Goal: Use online tool/utility: Utilize a website feature to perform a specific function

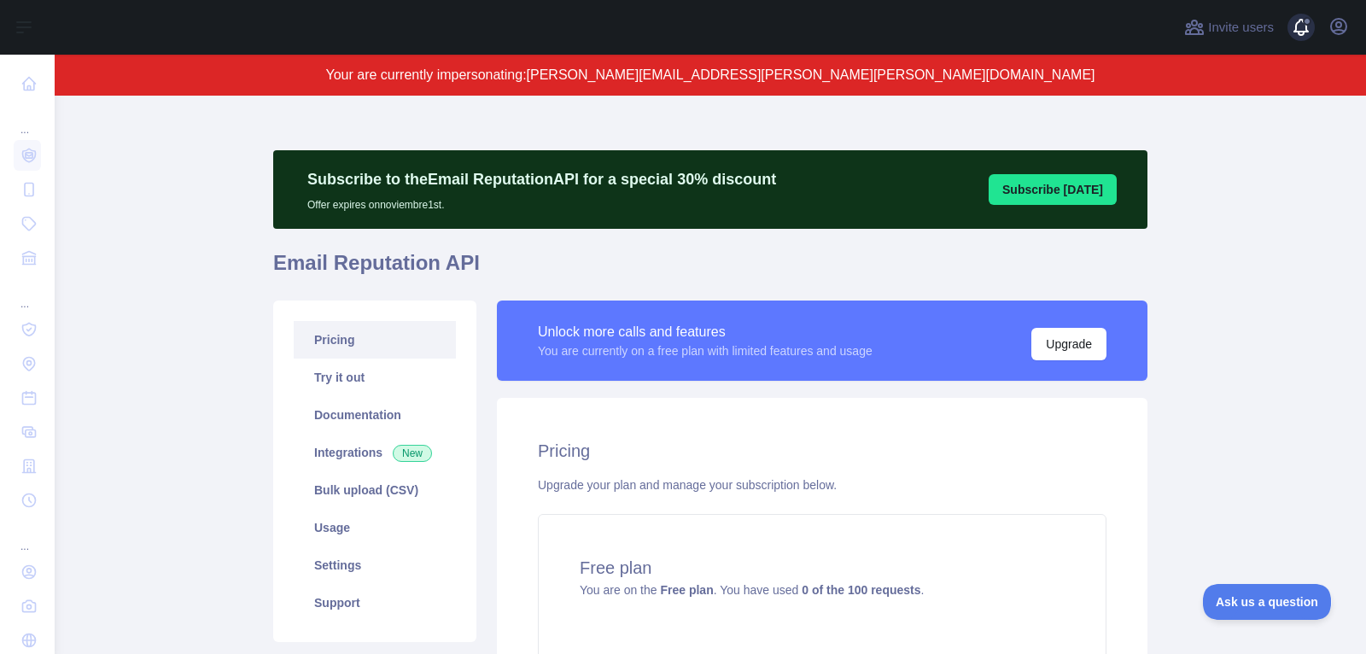
scroll to position [177, 0]
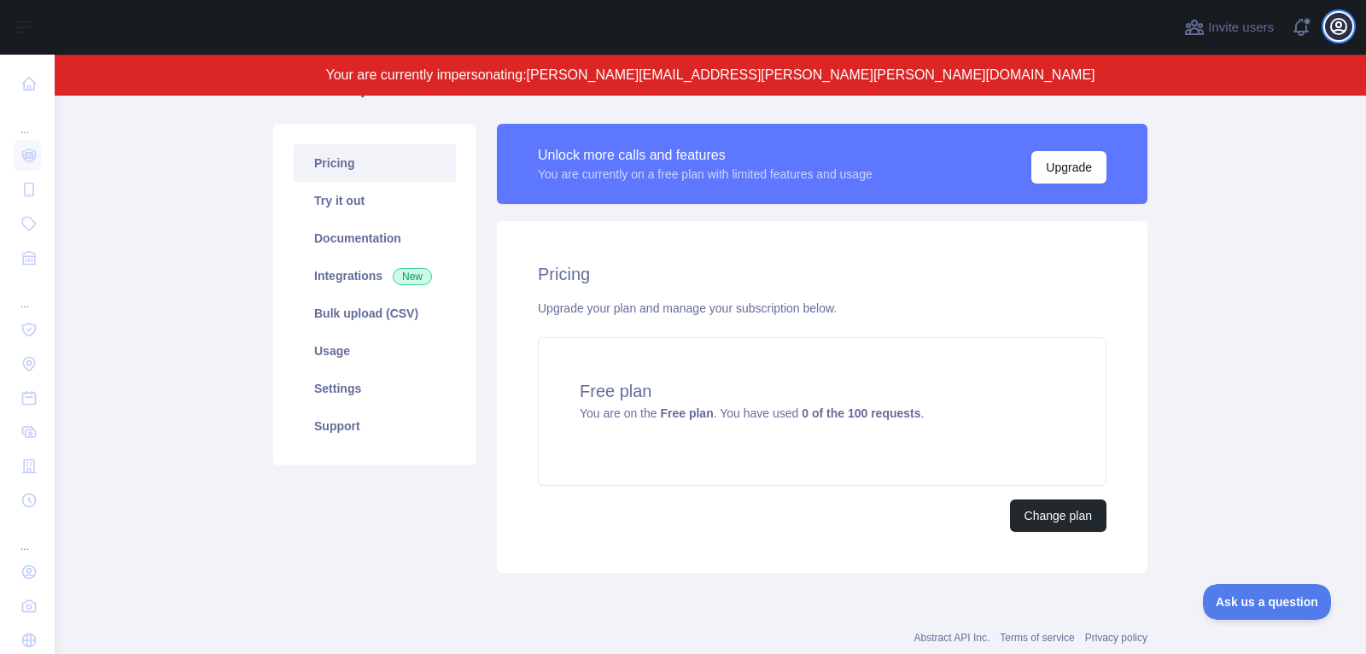
click at [1343, 28] on icon "button" at bounding box center [1338, 26] width 20 height 20
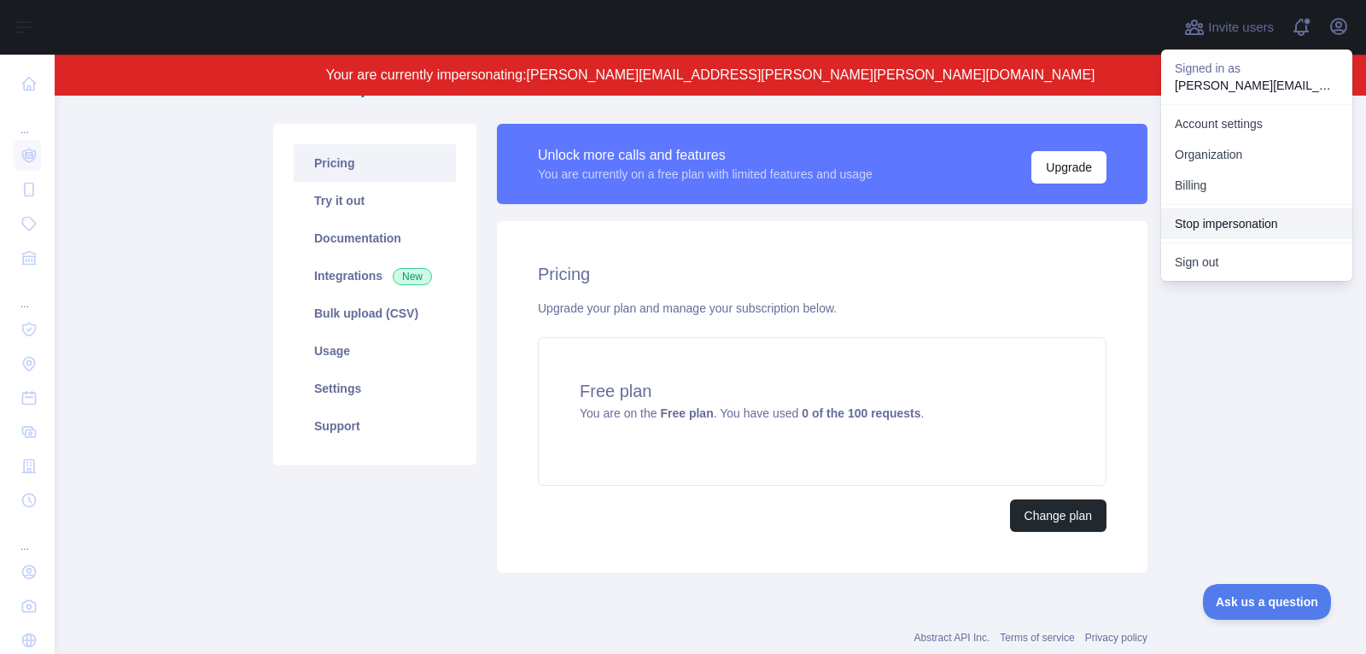
click at [1218, 218] on button "Stop impersonation" at bounding box center [1256, 223] width 191 height 31
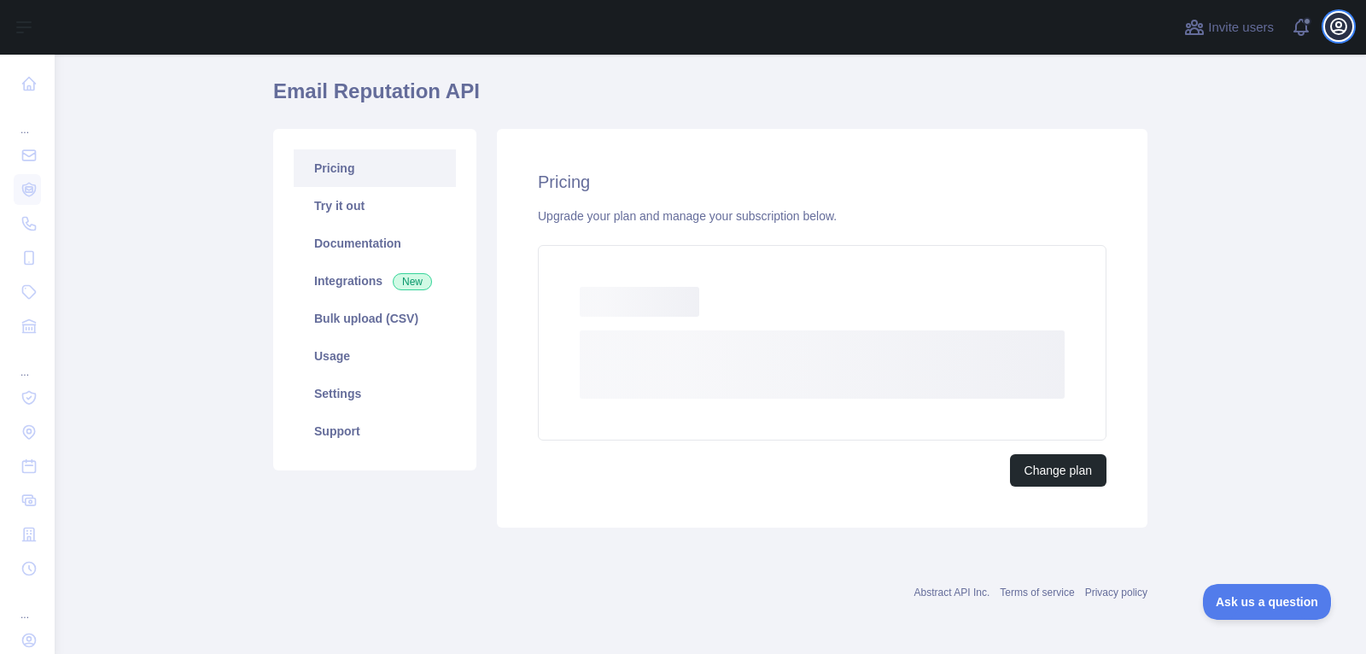
click at [1342, 27] on icon "button" at bounding box center [1338, 26] width 20 height 20
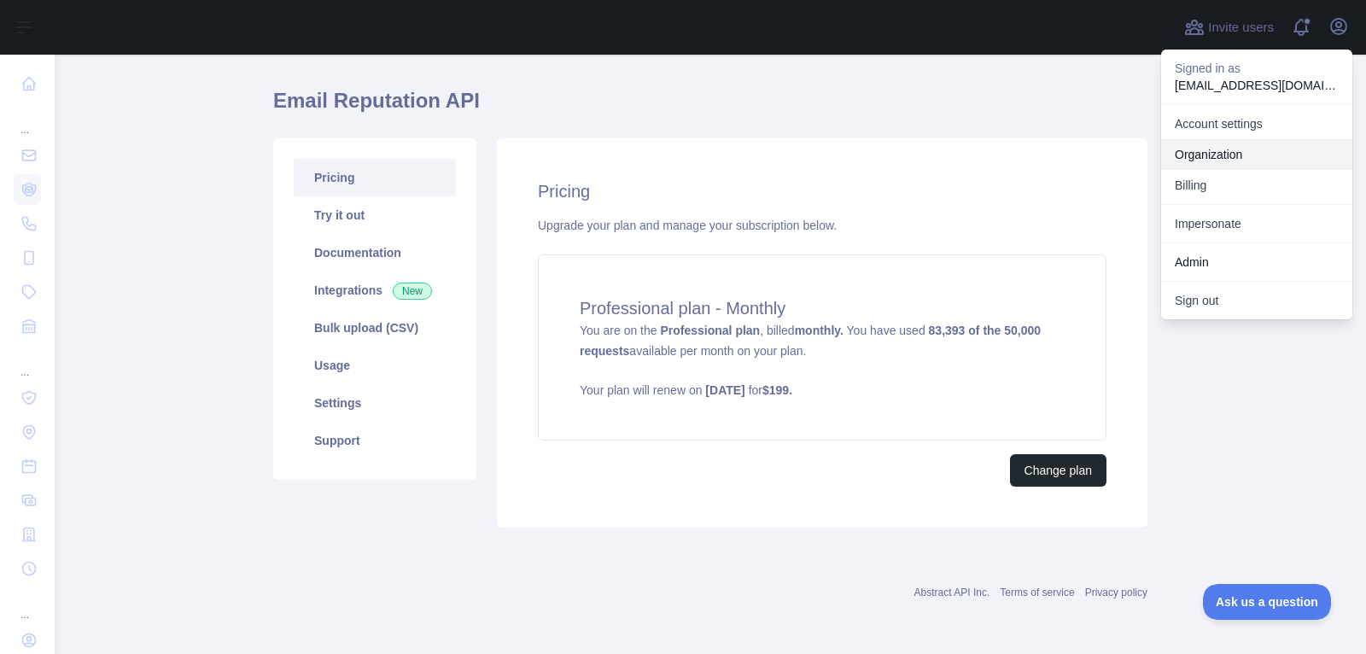
scroll to position [40, 0]
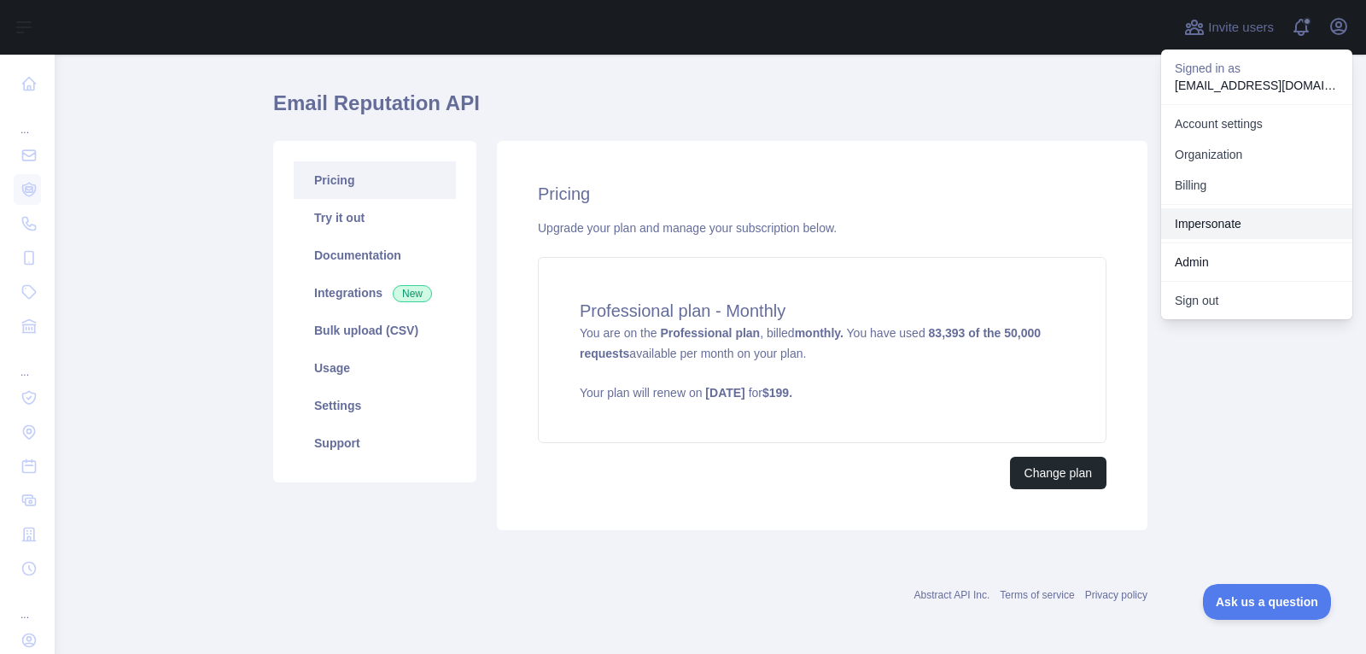
click at [1220, 217] on link "Impersonate" at bounding box center [1256, 223] width 191 height 31
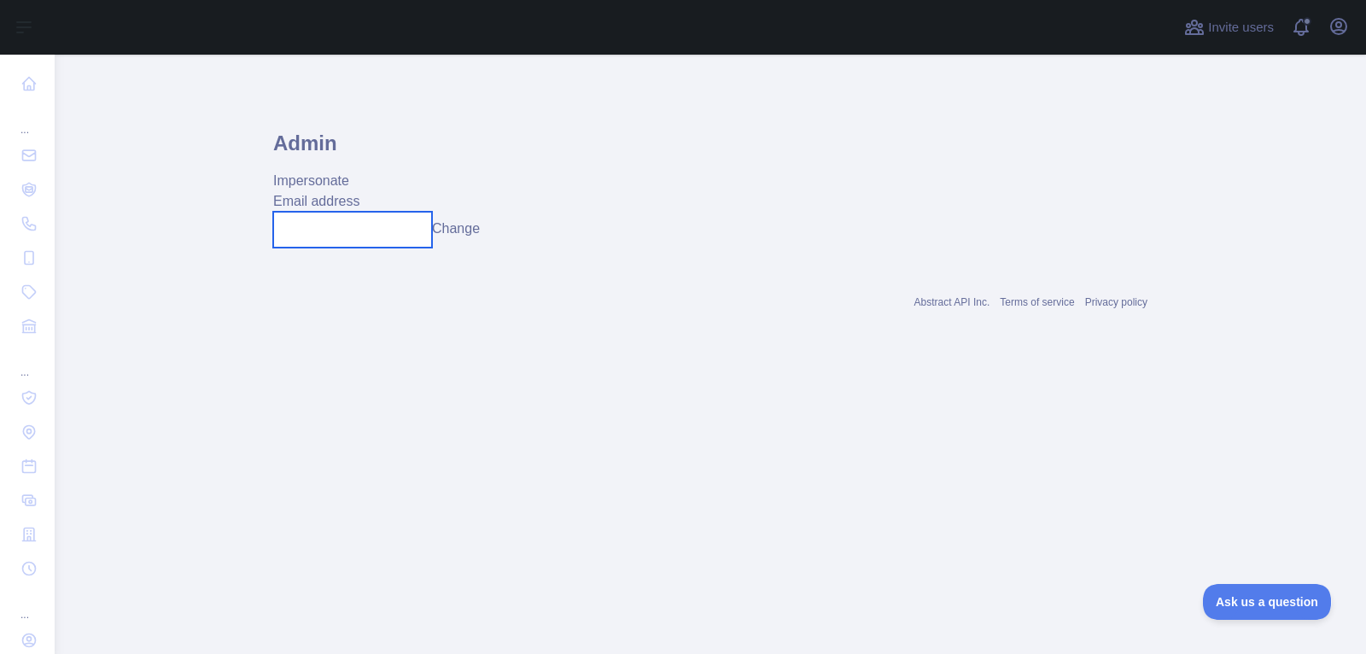
drag, startPoint x: 342, startPoint y: 224, endPoint x: 437, endPoint y: 228, distance: 94.8
click at [376, 224] on input "text" at bounding box center [352, 230] width 159 height 36
paste input "**********"
type input "**********"
click at [480, 229] on button "Change" at bounding box center [456, 228] width 48 height 20
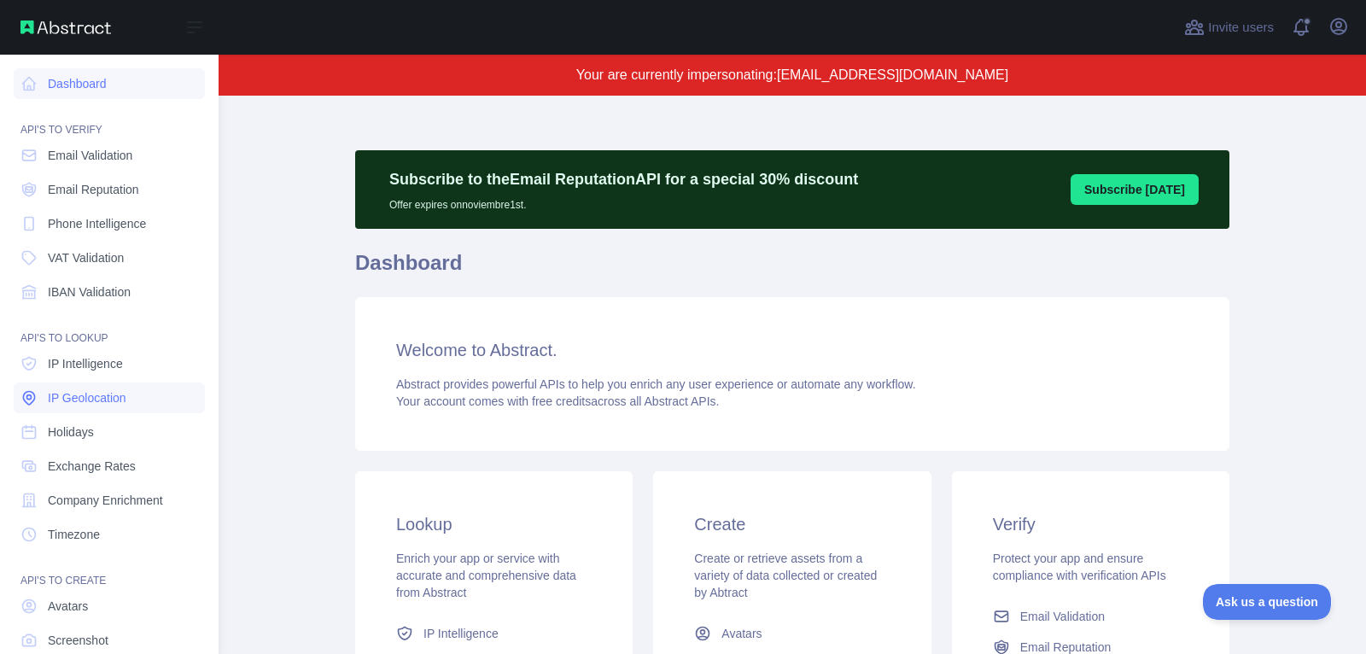
click at [101, 382] on link "IP Geolocation" at bounding box center [109, 397] width 191 height 31
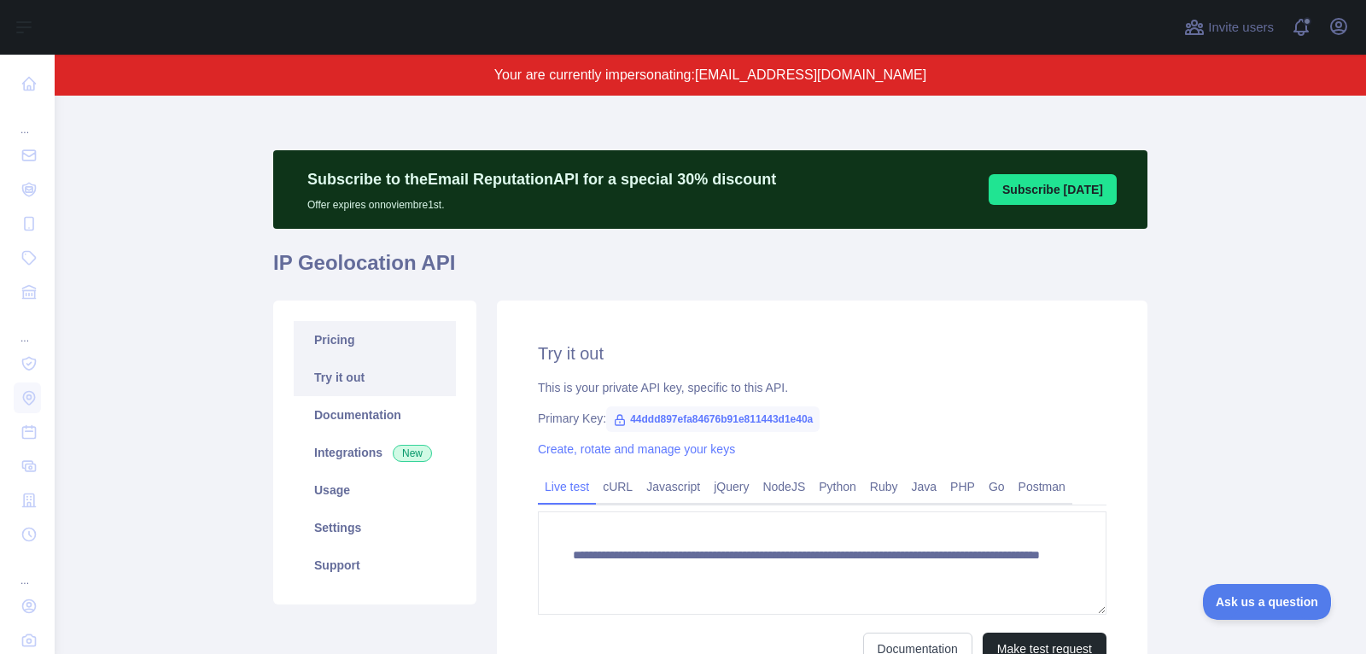
click at [394, 349] on link "Pricing" at bounding box center [375, 340] width 162 height 38
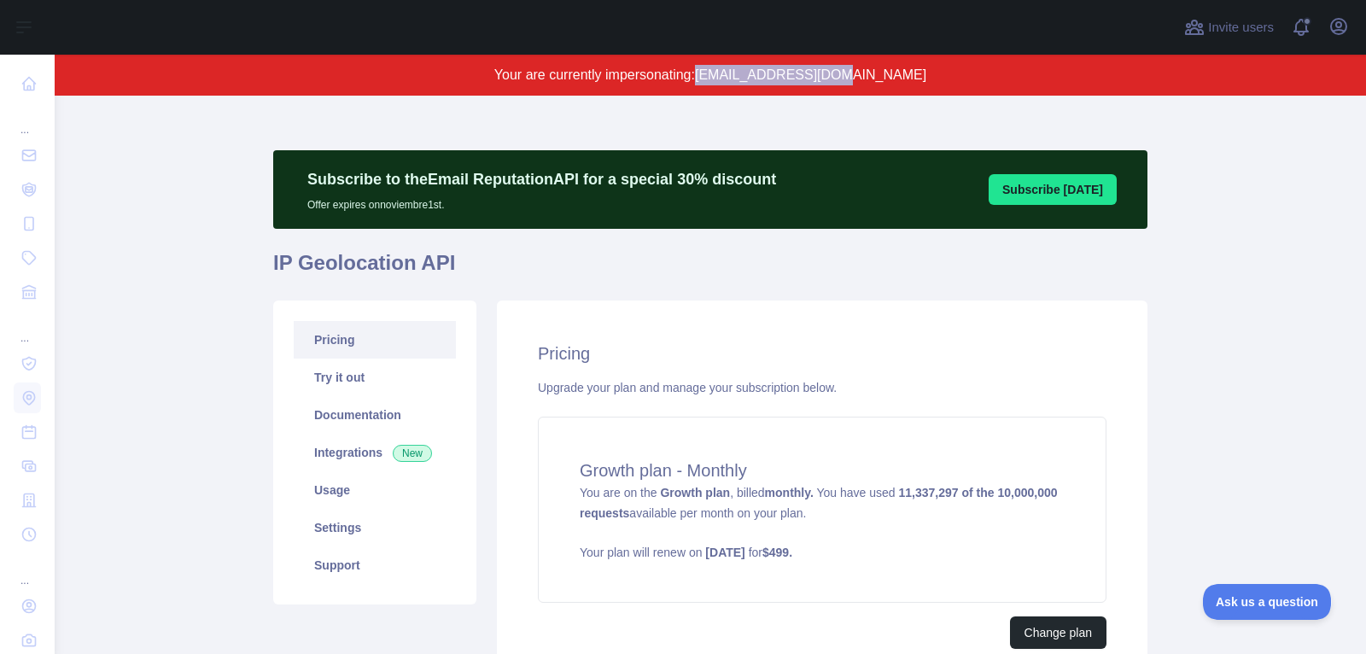
drag, startPoint x: 751, startPoint y: 79, endPoint x: 960, endPoint y: 76, distance: 209.1
click at [960, 76] on p "Your are currently impersonating: [EMAIL_ADDRESS][DOMAIN_NAME]" at bounding box center [710, 75] width 1147 height 20
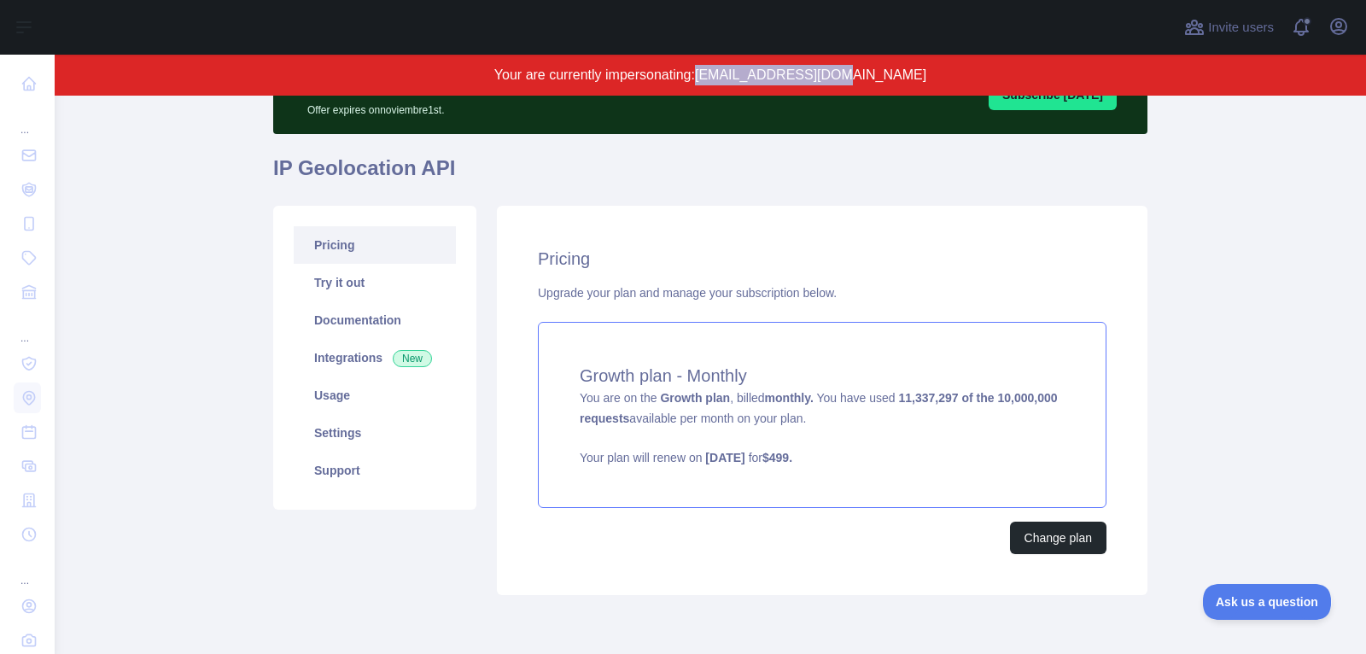
scroll to position [96, 0]
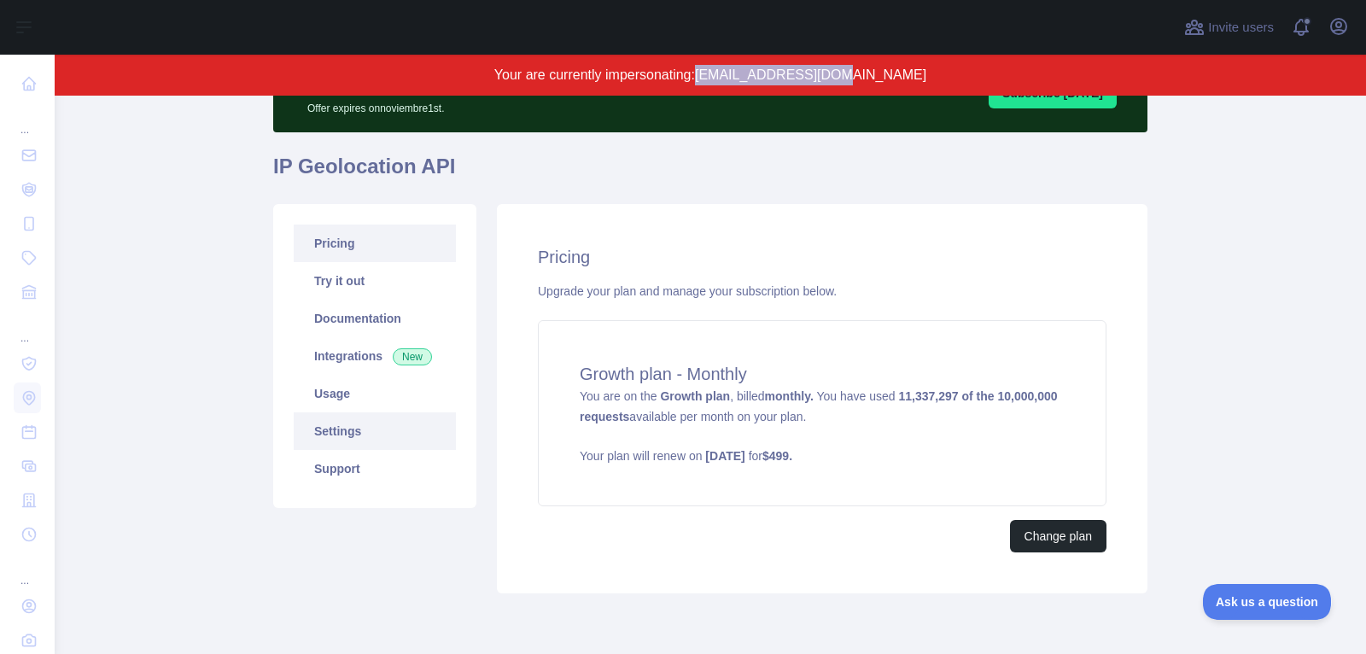
click at [372, 431] on link "Settings" at bounding box center [375, 431] width 162 height 38
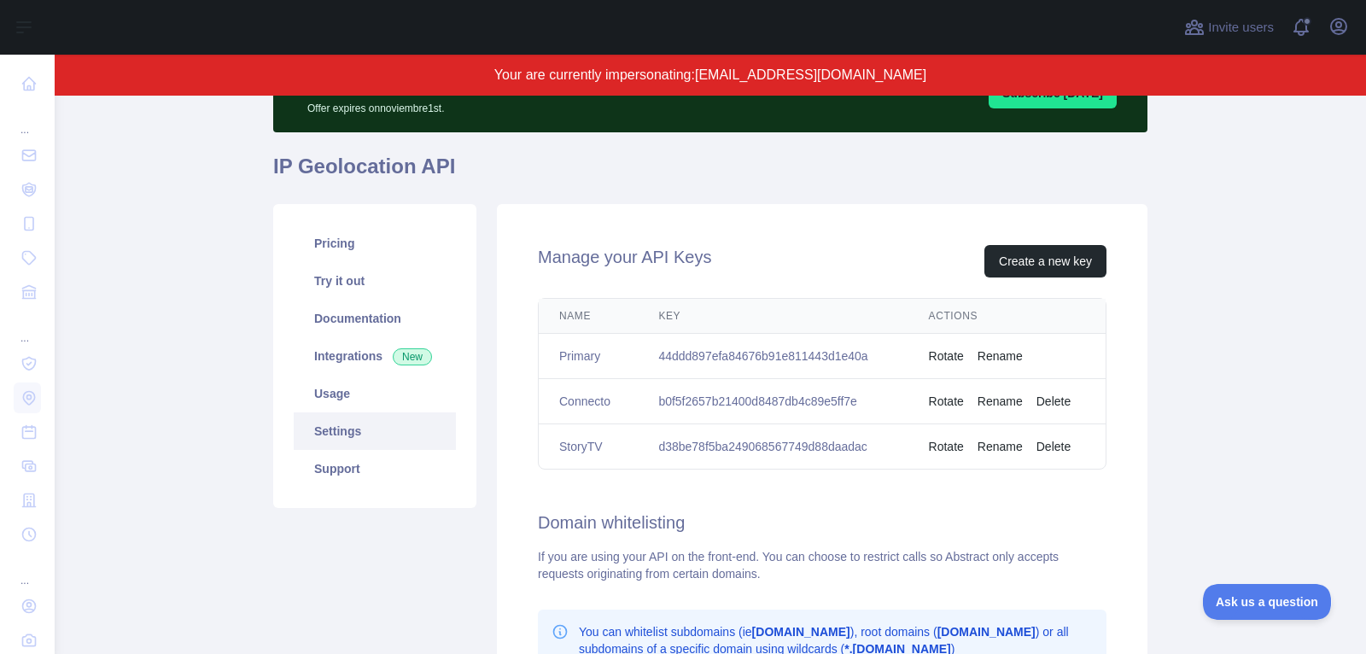
click at [760, 347] on td "44ddd897efa84676b91e811443d1e40a" at bounding box center [773, 356] width 270 height 45
copy td "44ddd897efa84676b91e811443d1e40a"
drag, startPoint x: 795, startPoint y: 404, endPoint x: 484, endPoint y: 335, distance: 318.3
click at [791, 404] on td "b0f5f2657b21400d8487db4c89e5ff7e" at bounding box center [773, 401] width 270 height 45
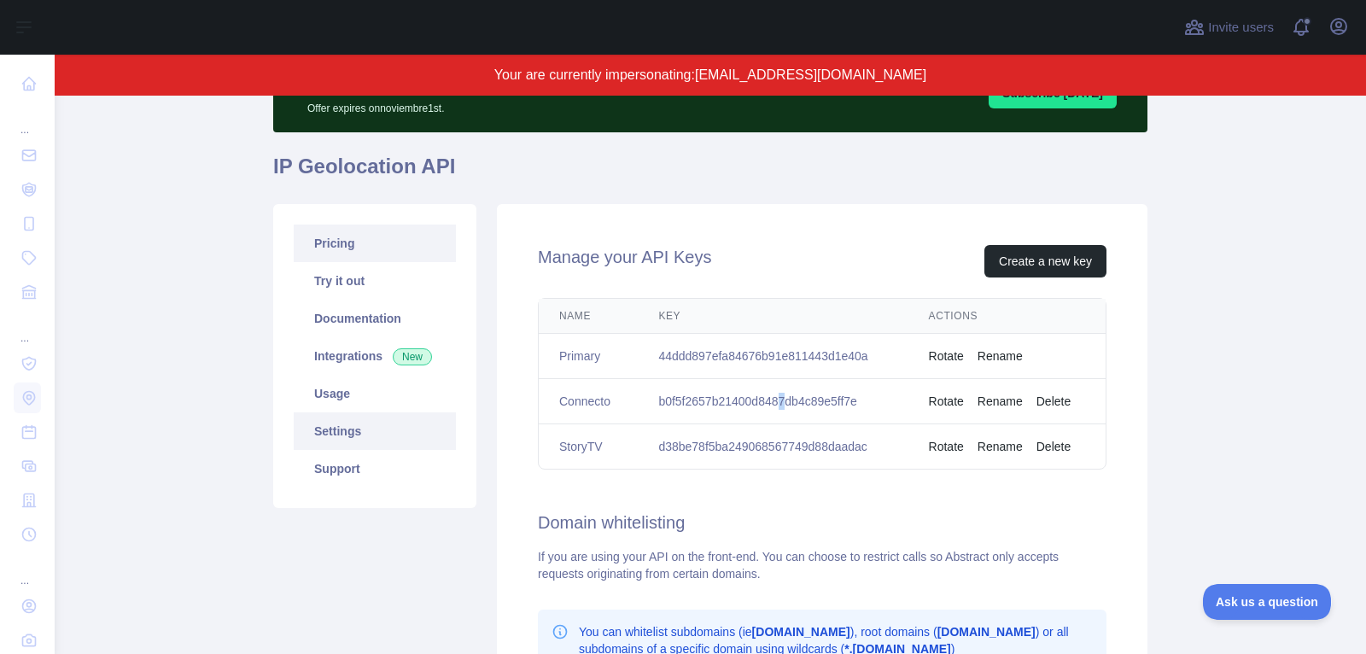
click at [364, 244] on link "Pricing" at bounding box center [375, 243] width 162 height 38
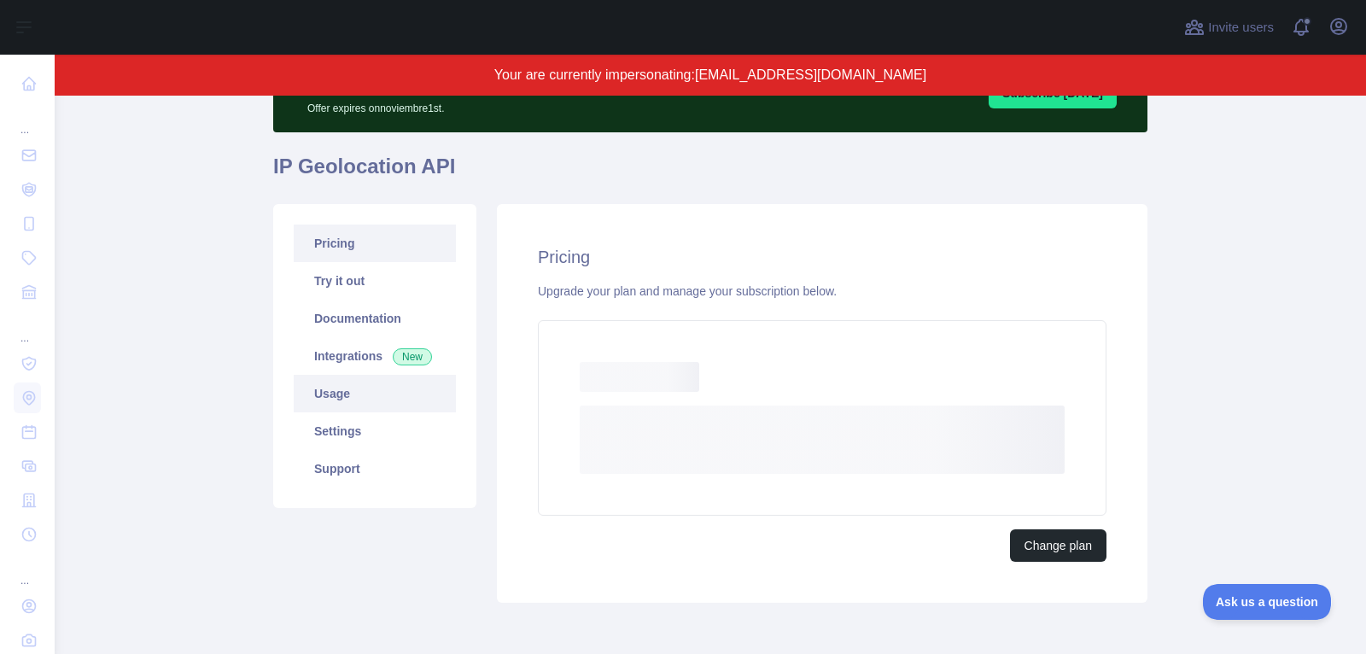
click at [387, 394] on link "Usage" at bounding box center [375, 394] width 162 height 38
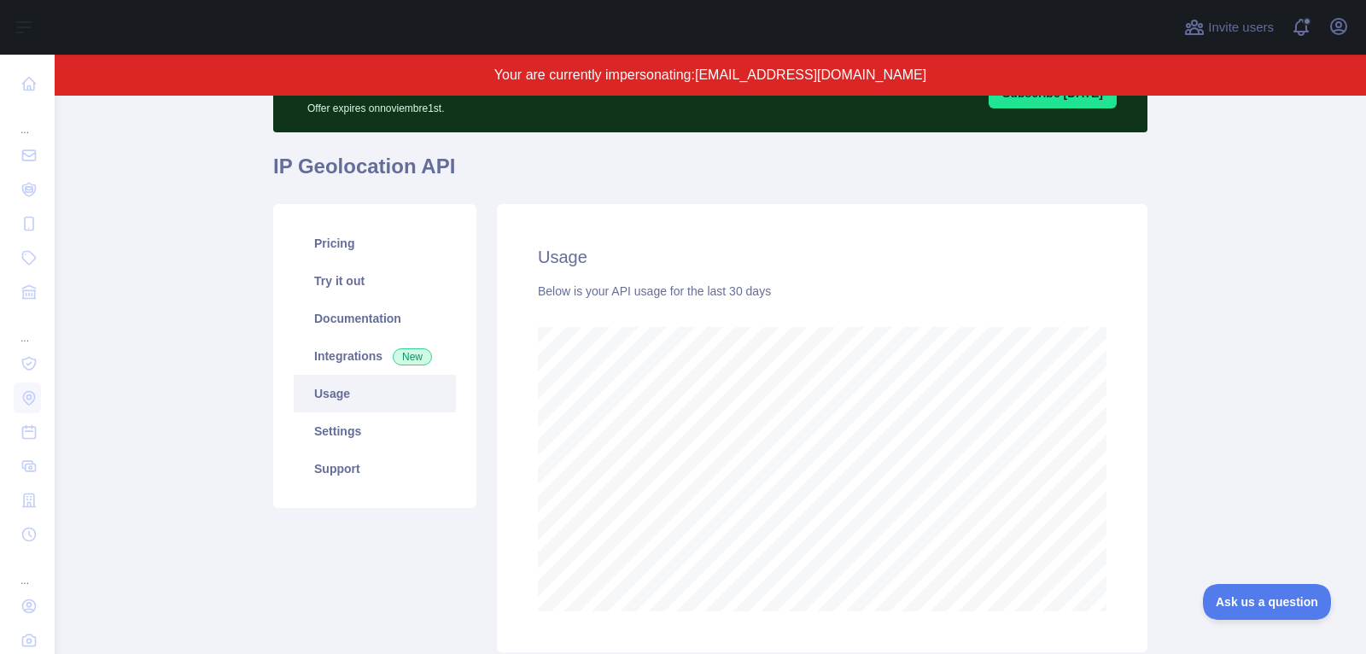
scroll to position [559, 1311]
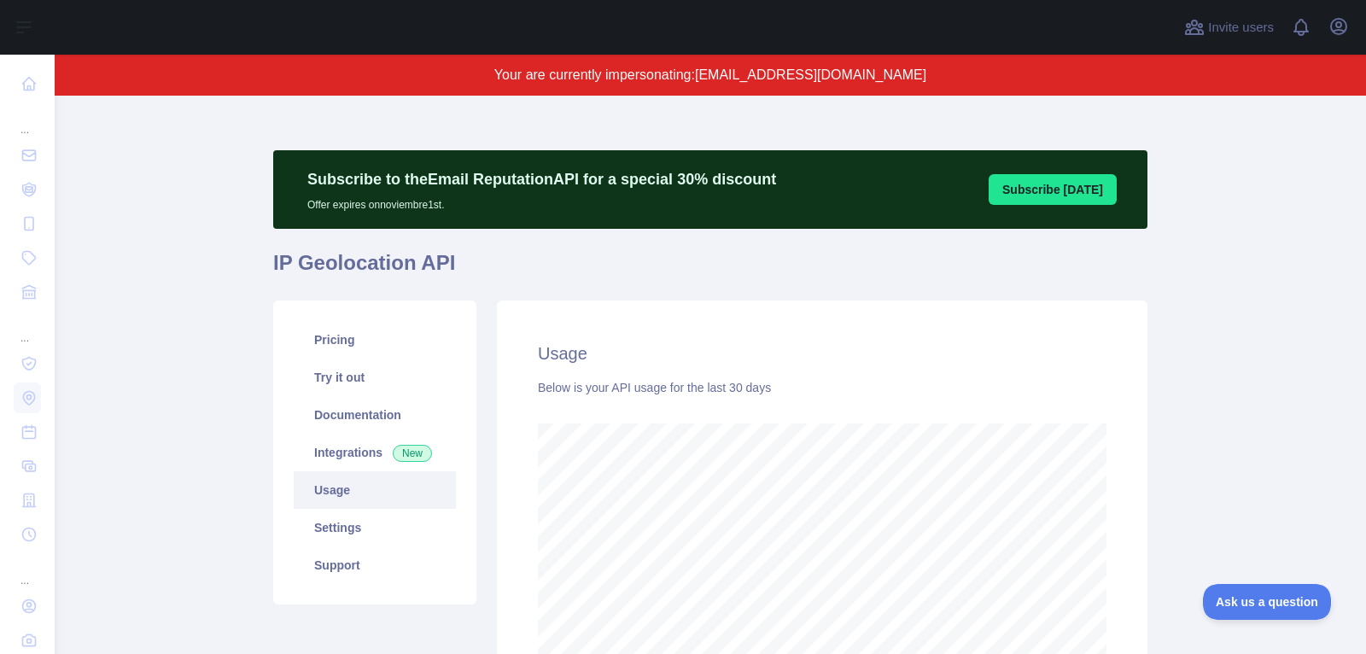
scroll to position [559, 1311]
click at [379, 342] on link "Pricing" at bounding box center [375, 340] width 162 height 38
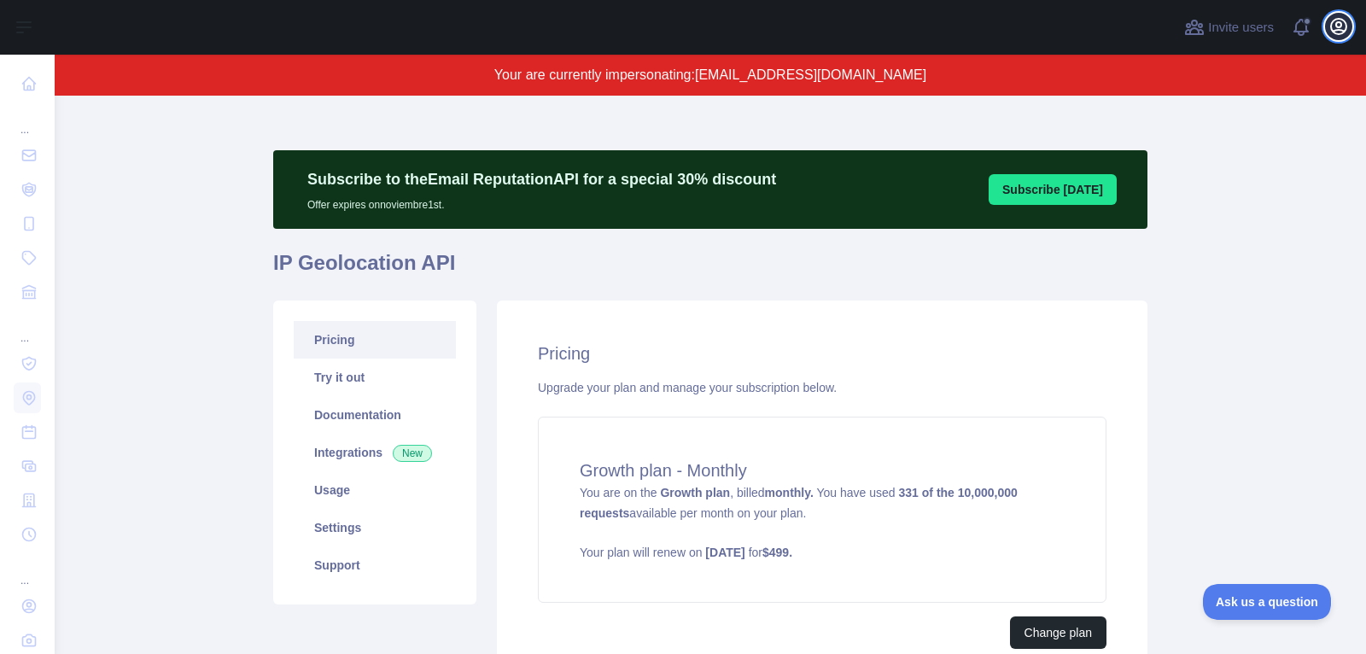
click at [1337, 32] on icon "button" at bounding box center [1338, 26] width 20 height 20
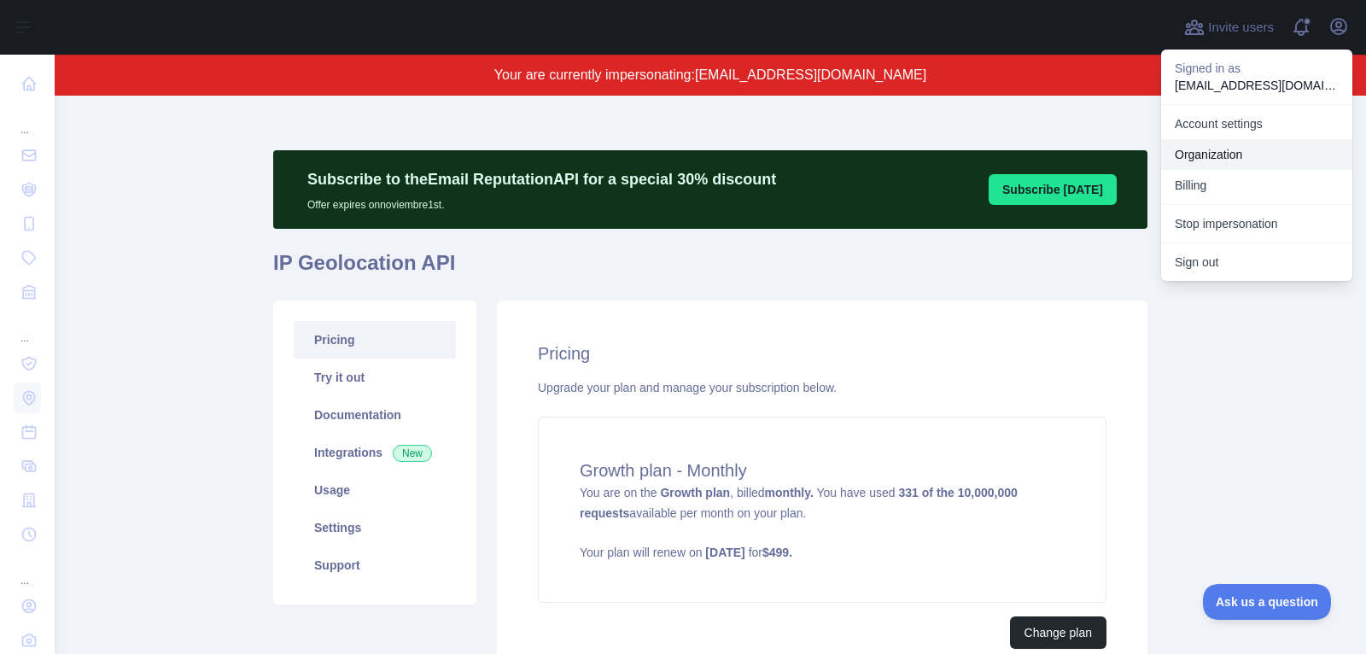
click at [1245, 153] on link "Organization" at bounding box center [1256, 154] width 191 height 31
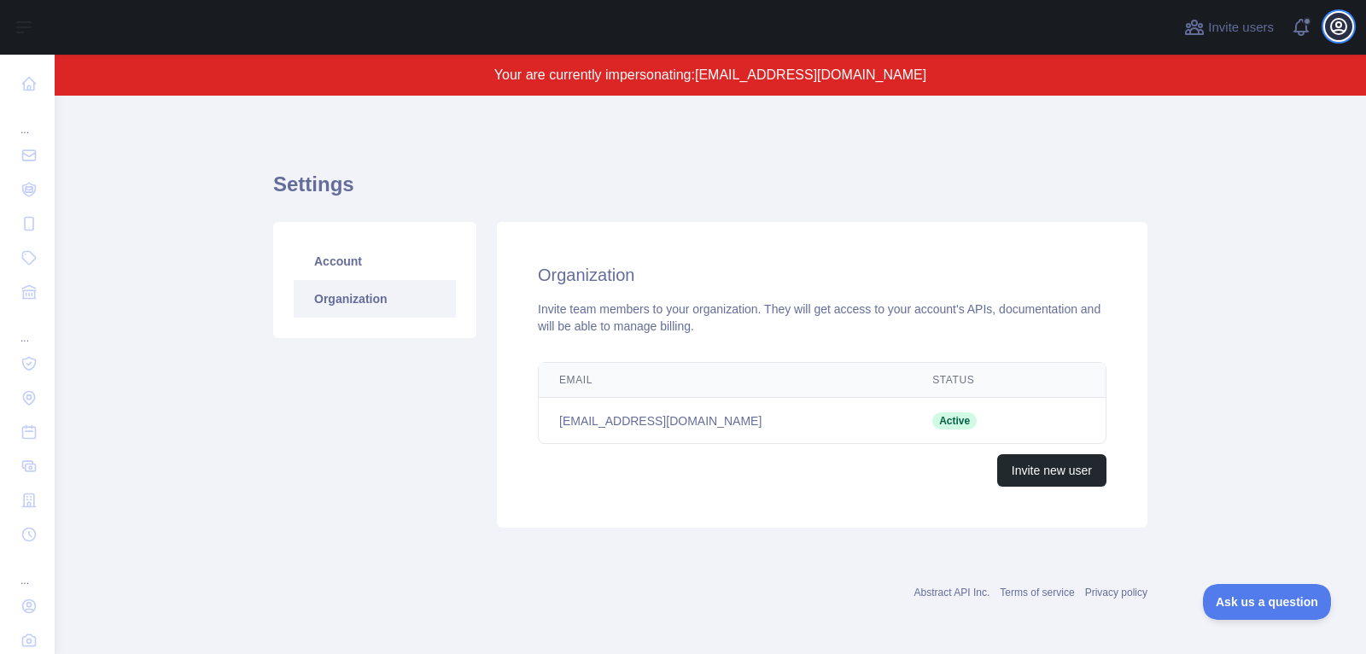
click at [1339, 20] on icon "button" at bounding box center [1338, 26] width 20 height 20
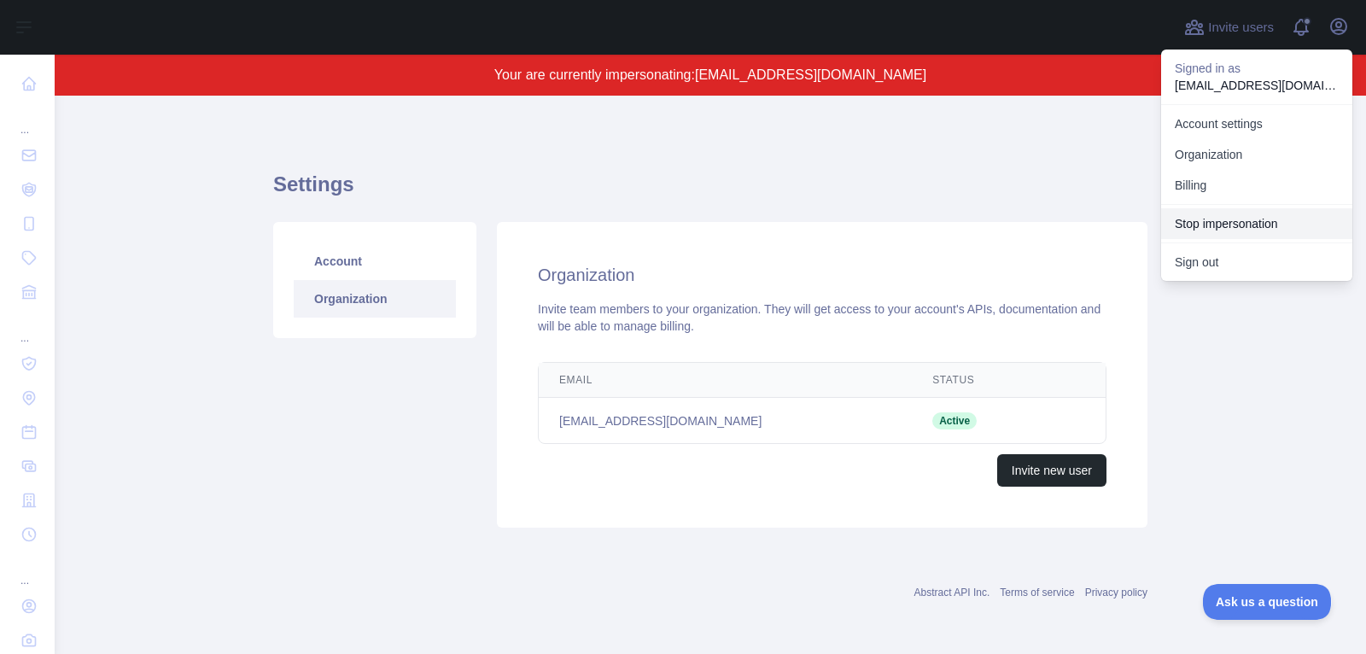
click at [1197, 226] on button "Stop impersonation" at bounding box center [1256, 223] width 191 height 31
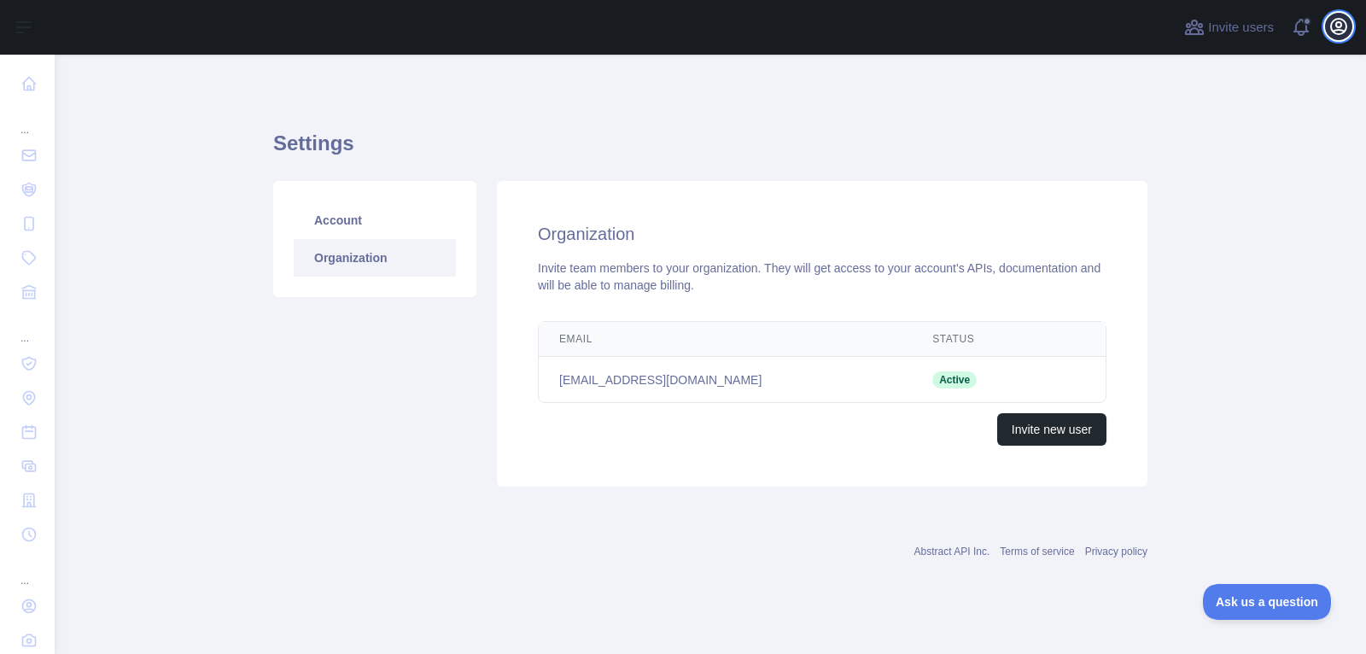
click at [1333, 26] on icon "button" at bounding box center [1338, 26] width 20 height 20
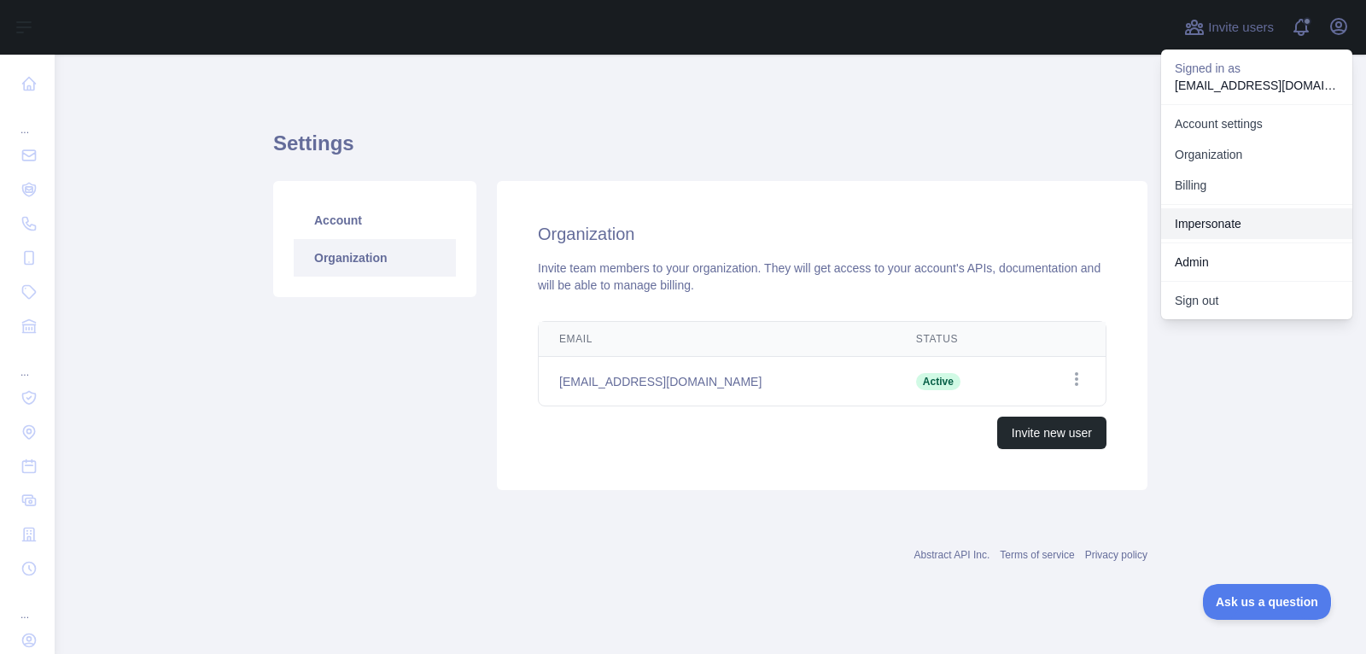
click at [1226, 217] on link "Impersonate" at bounding box center [1256, 223] width 191 height 31
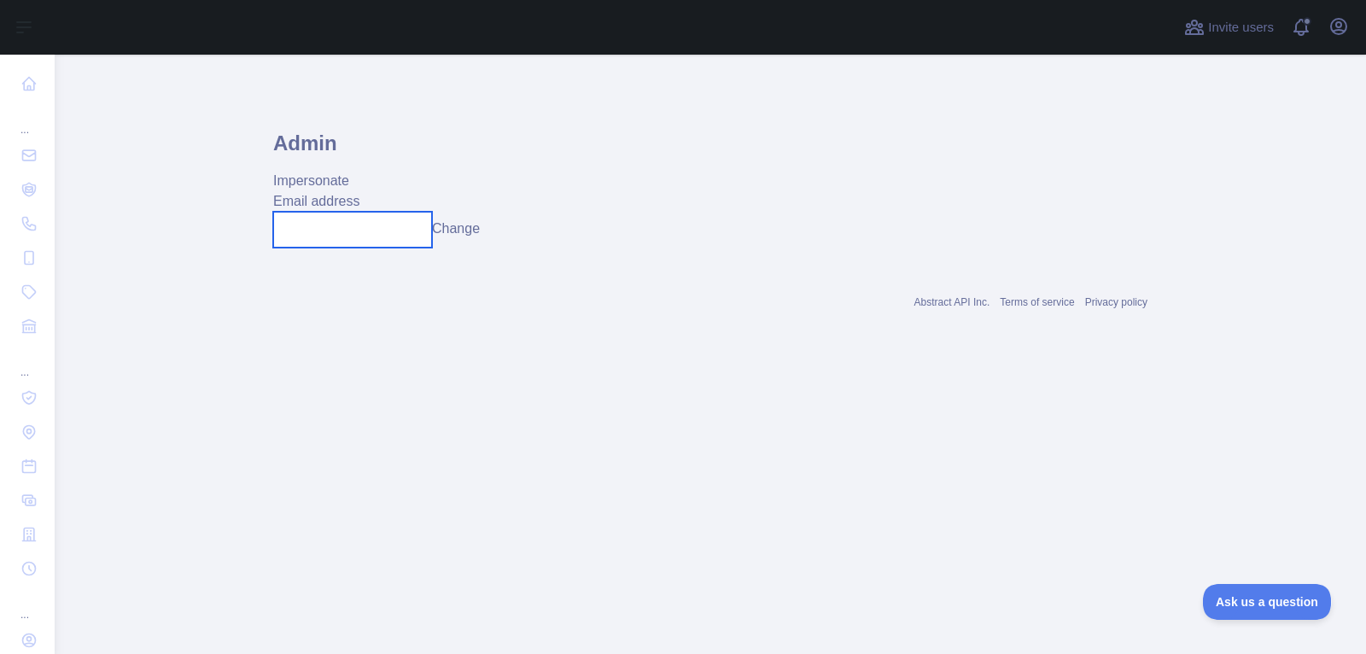
drag, startPoint x: 341, startPoint y: 236, endPoint x: 472, endPoint y: 241, distance: 131.5
click at [341, 236] on input "text" at bounding box center [352, 230] width 159 height 36
paste input "**********"
type input "**********"
click at [467, 224] on button "Change" at bounding box center [456, 228] width 48 height 20
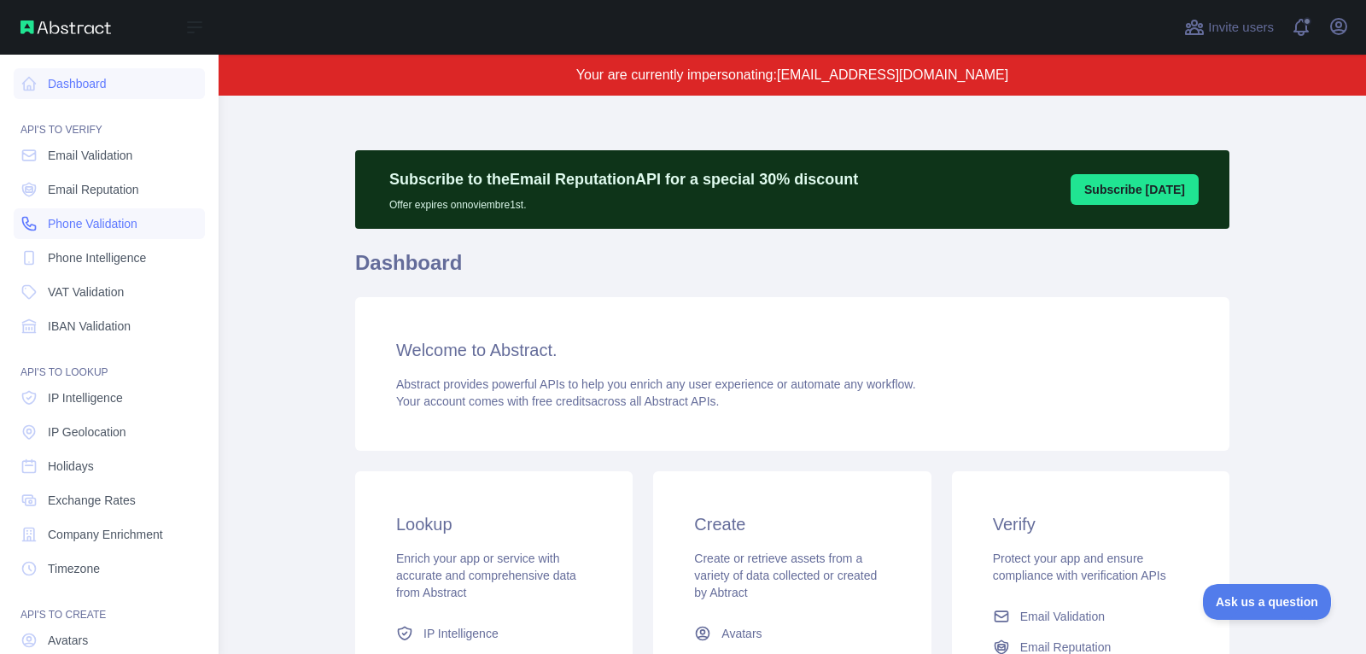
click at [105, 221] on span "Phone Validation" at bounding box center [93, 223] width 90 height 17
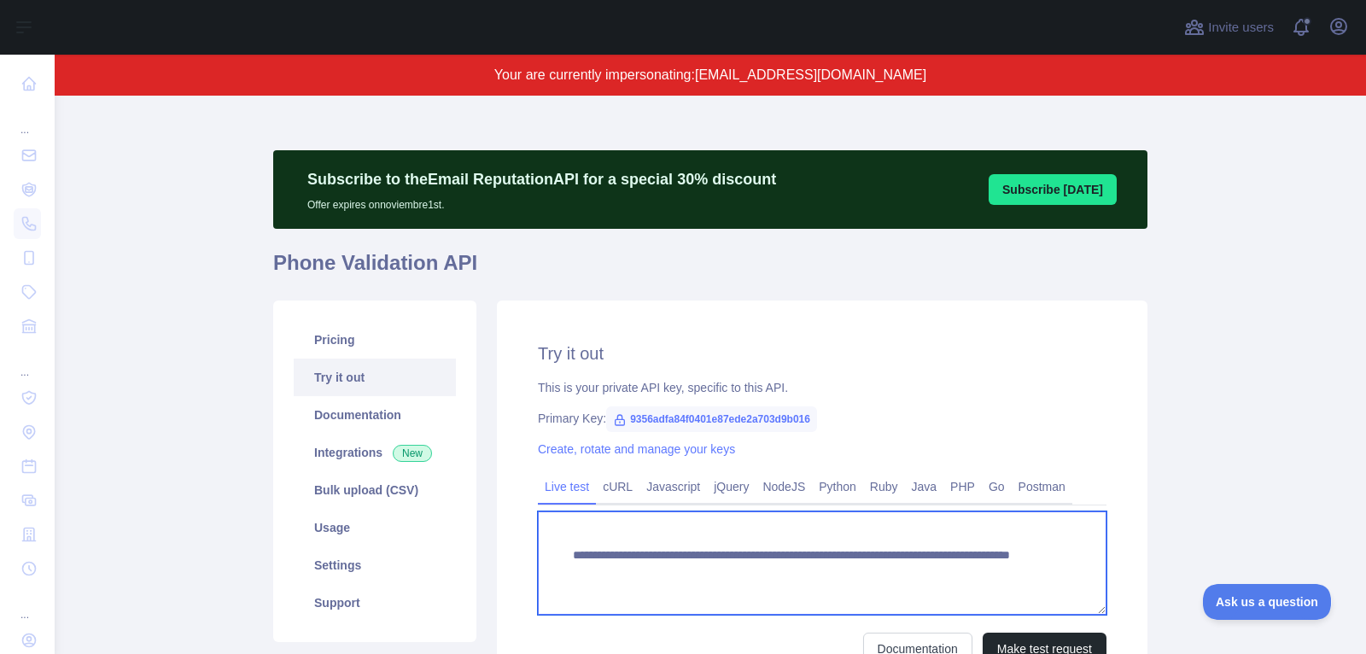
click at [901, 568] on textarea "**********" at bounding box center [822, 562] width 568 height 103
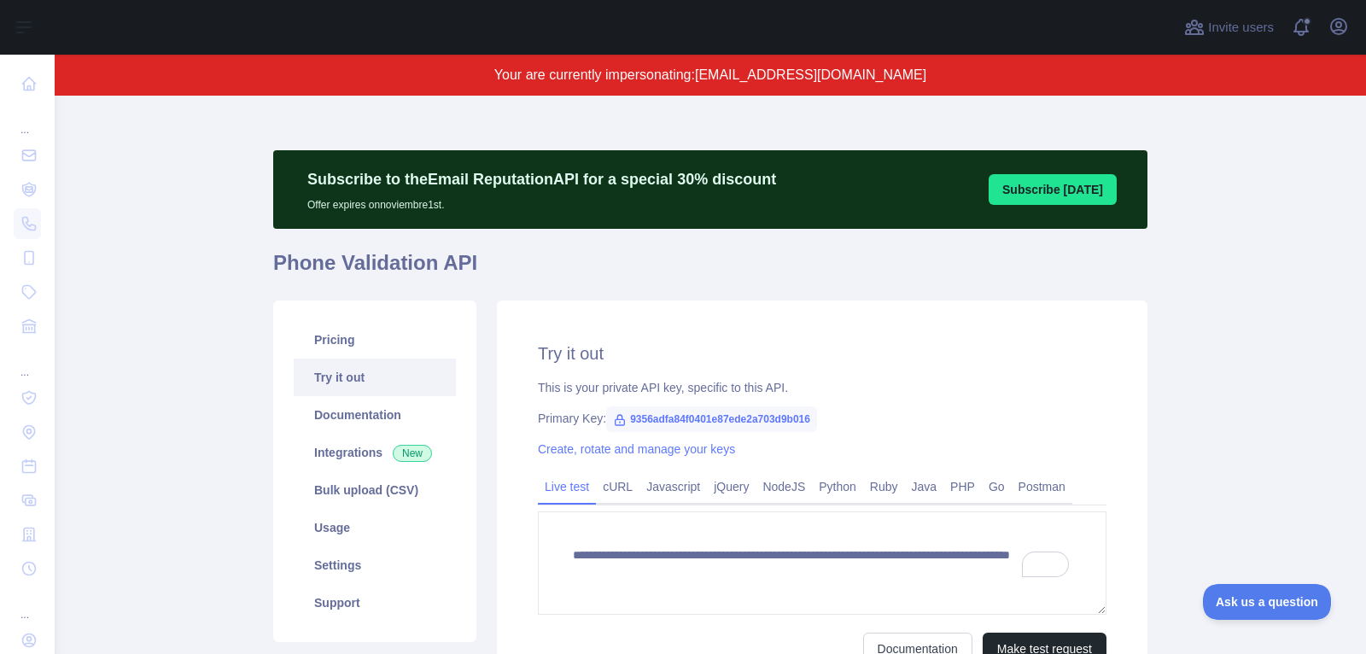
click at [1349, 38] on div "Open user menu" at bounding box center [1338, 28] width 27 height 30
drag, startPoint x: 1336, startPoint y: 24, endPoint x: 1325, endPoint y: 45, distance: 24.0
click at [1336, 24] on icon "button" at bounding box center [1338, 26] width 15 height 15
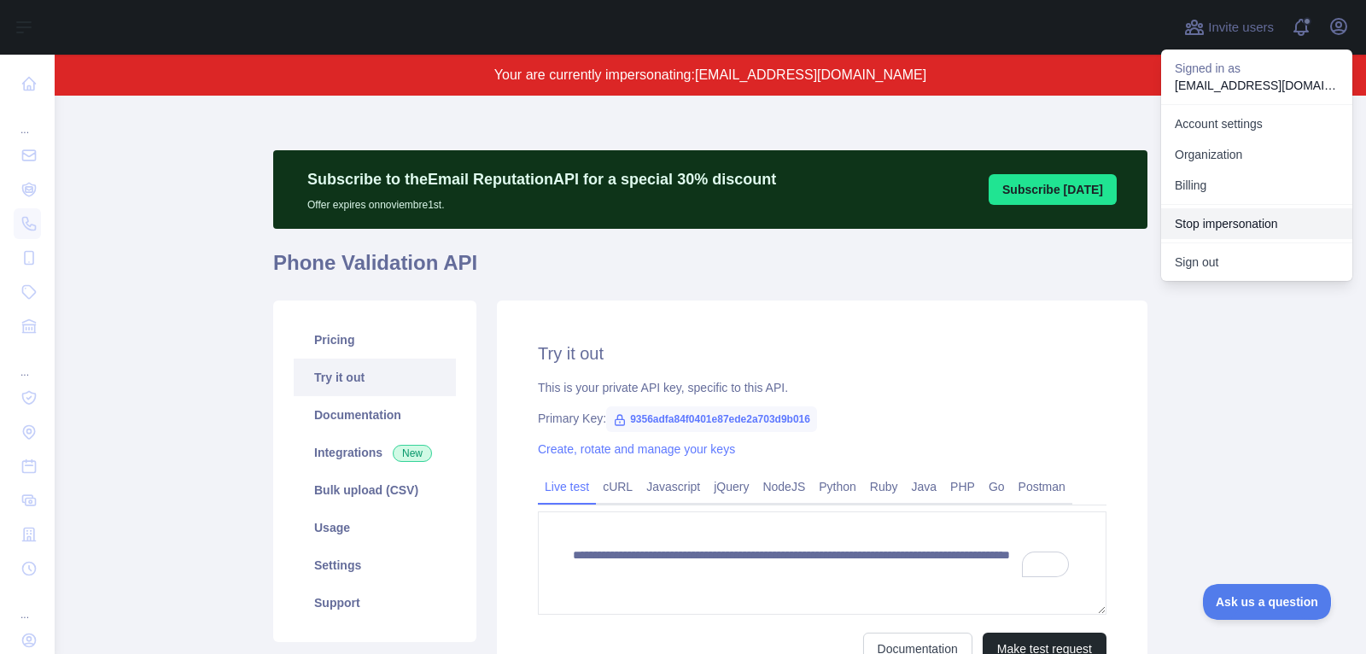
click at [1233, 217] on button "Stop impersonation" at bounding box center [1256, 223] width 191 height 31
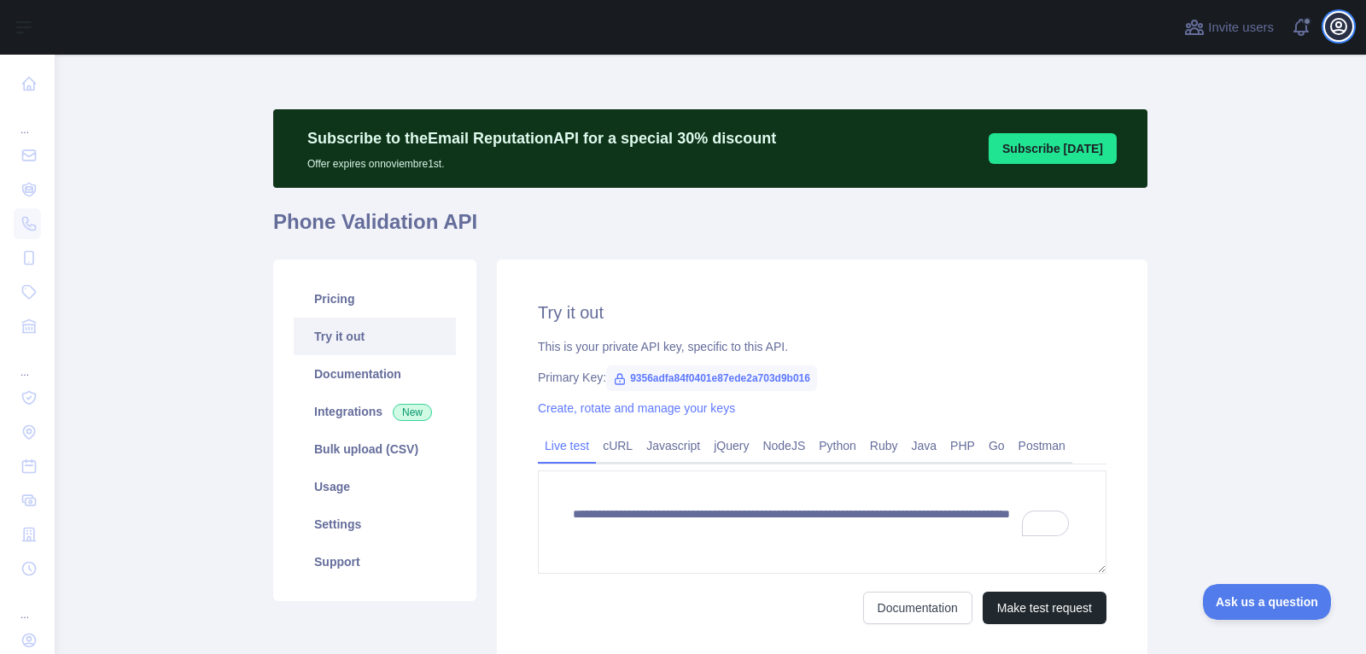
type textarea "**********"
click at [1343, 28] on icon "button" at bounding box center [1338, 26] width 20 height 20
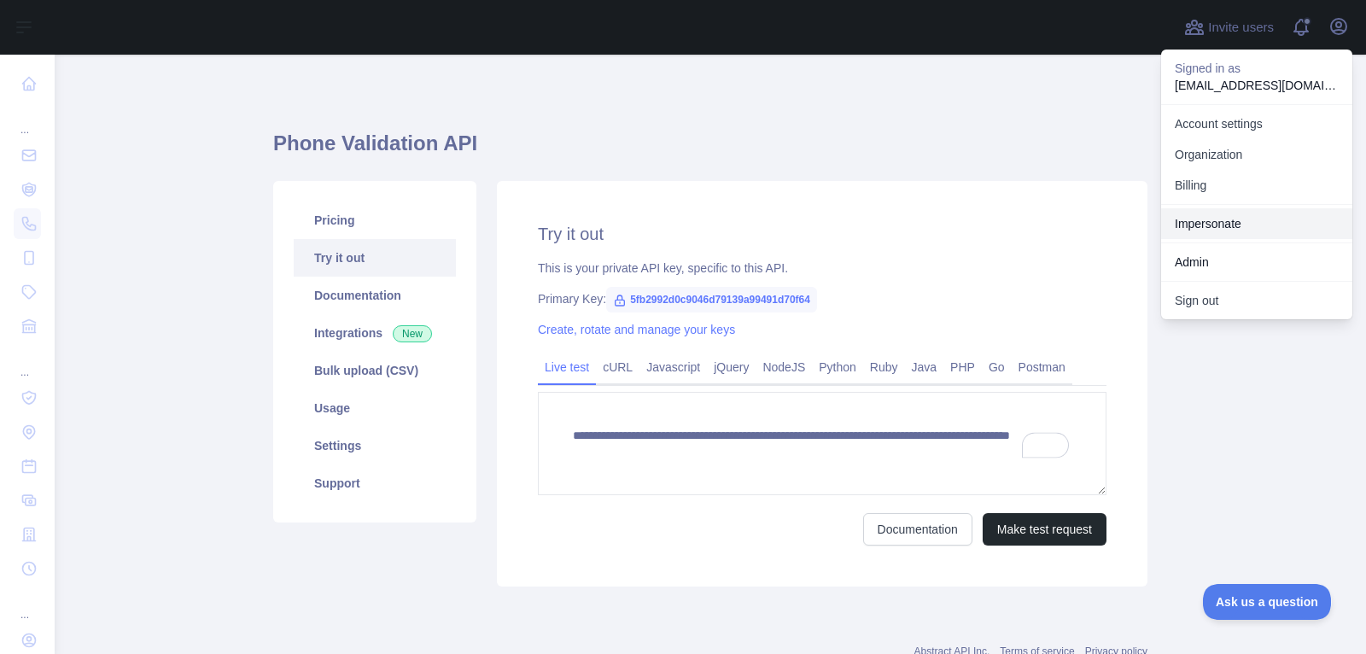
click at [1187, 218] on link "Impersonate" at bounding box center [1256, 223] width 191 height 31
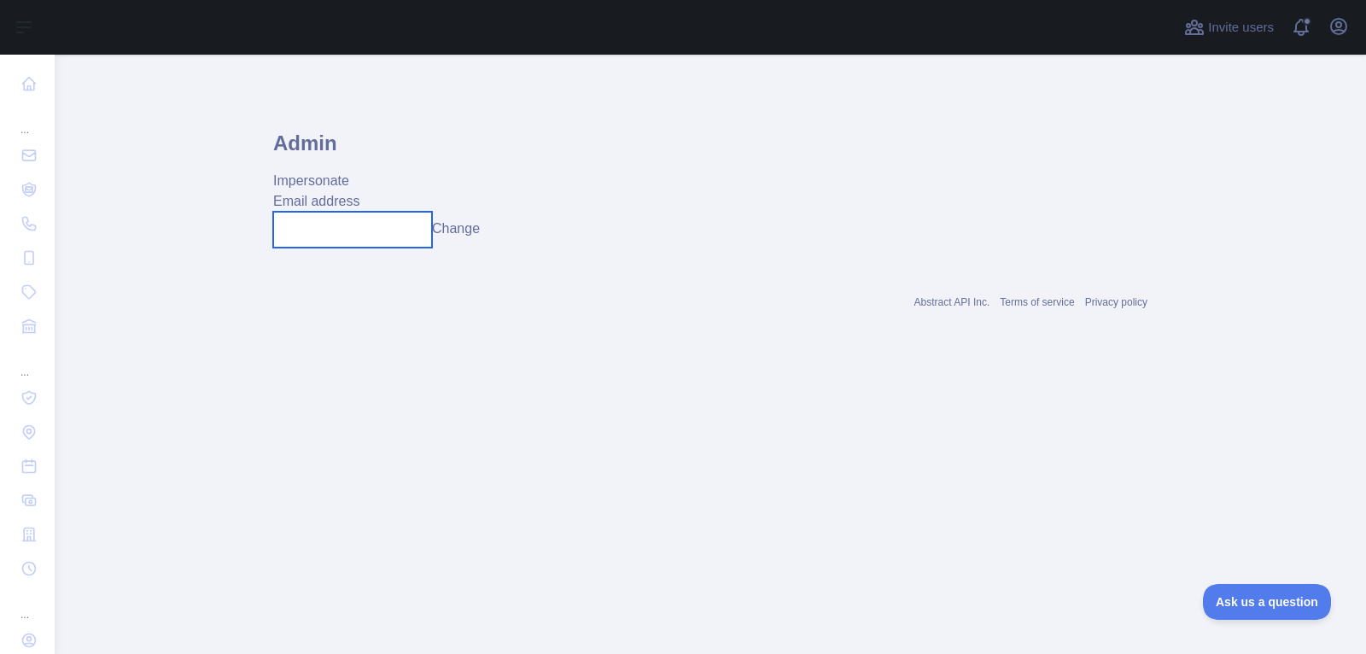
click at [399, 230] on input "text" at bounding box center [352, 230] width 159 height 36
paste input "**********"
type input "**********"
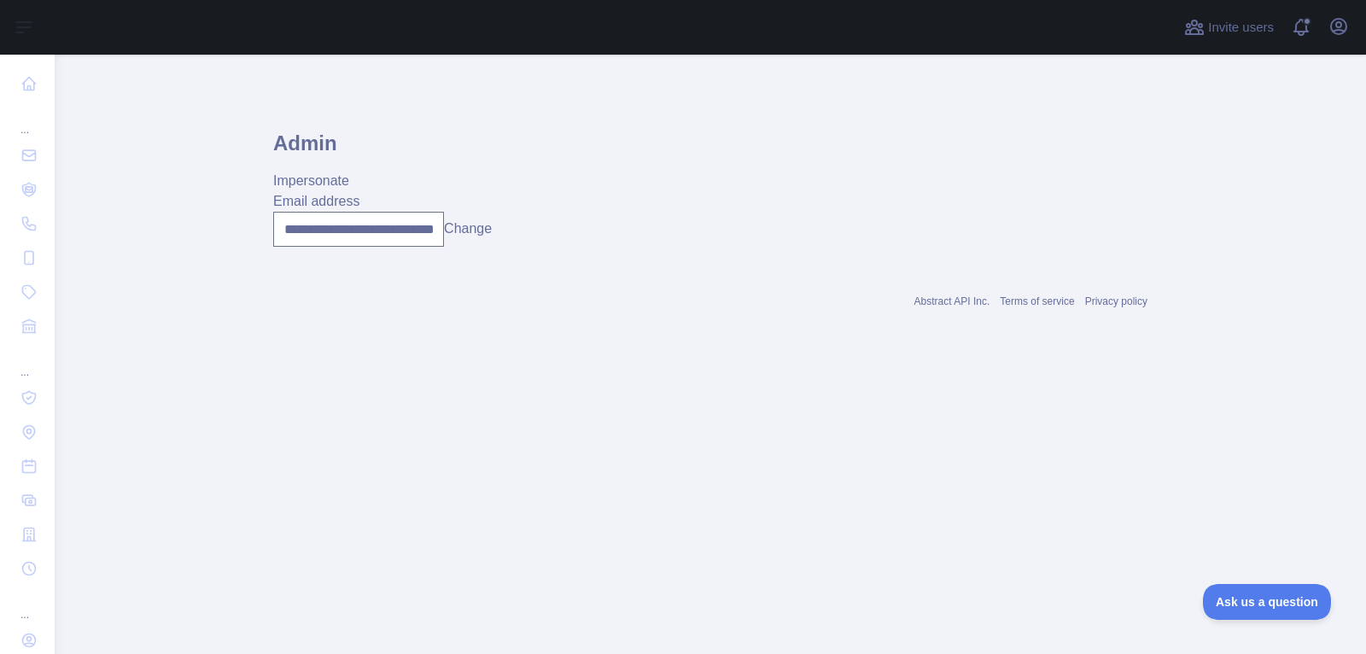
click at [467, 232] on button "Change" at bounding box center [468, 228] width 48 height 20
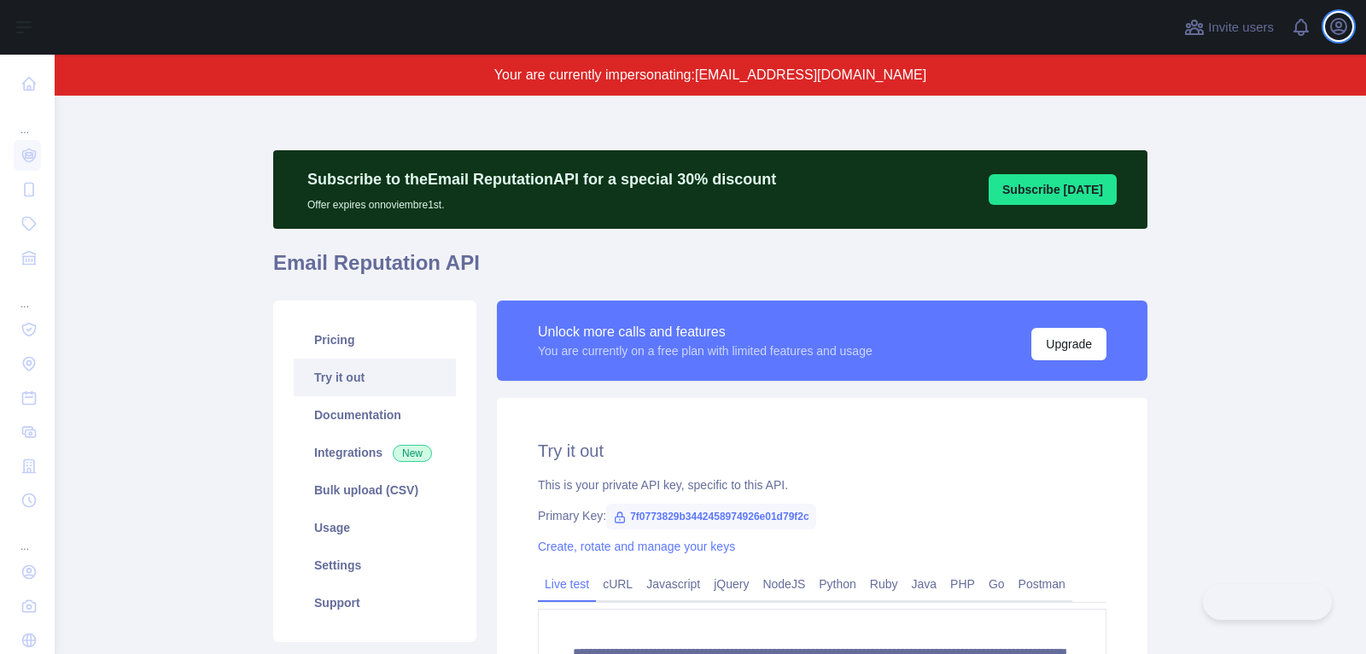
drag, startPoint x: 1337, startPoint y: 34, endPoint x: 1337, endPoint y: 44, distance: 10.2
click at [1337, 34] on icon "button" at bounding box center [1338, 26] width 15 height 15
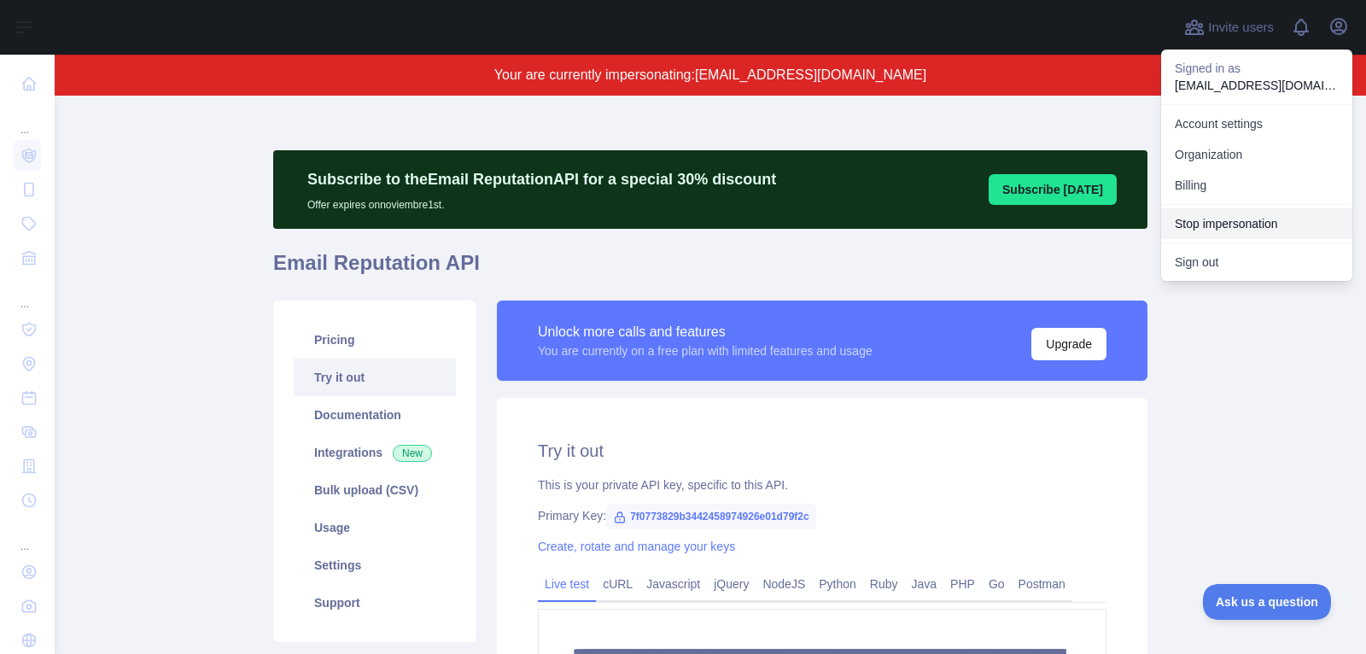
click at [1296, 221] on button "Stop impersonation" at bounding box center [1256, 223] width 191 height 31
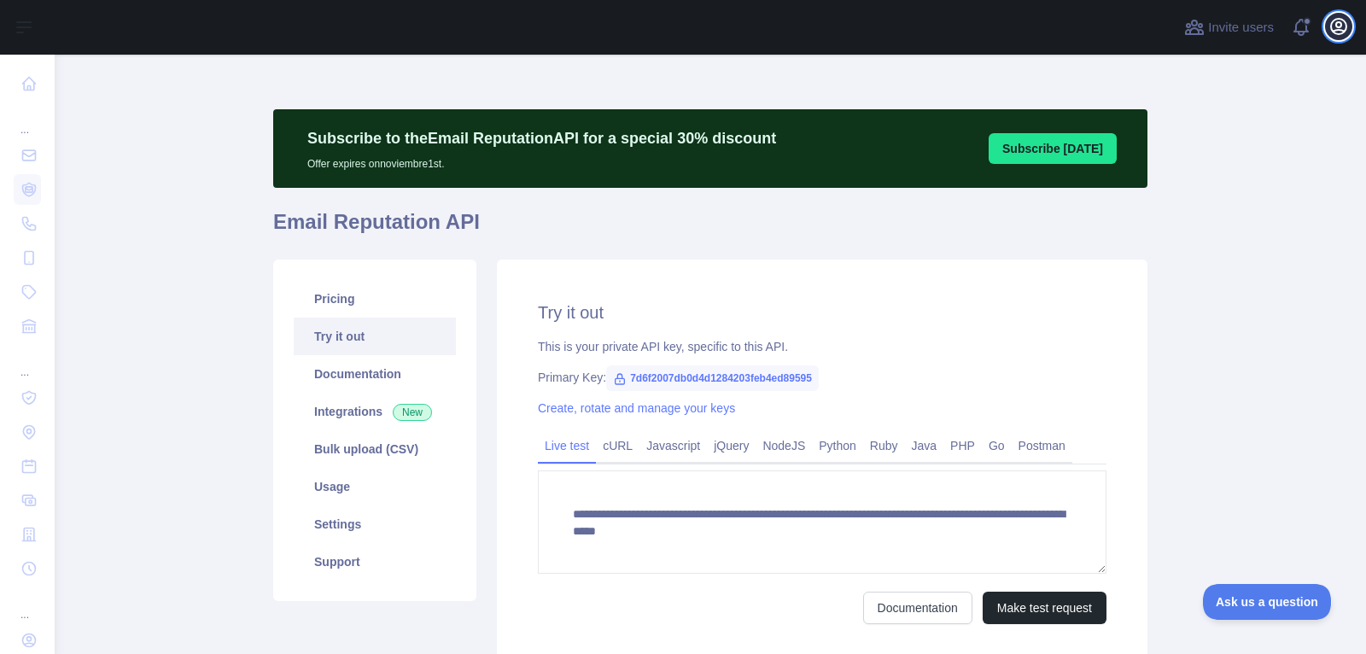
click at [1340, 26] on icon "button" at bounding box center [1338, 26] width 15 height 15
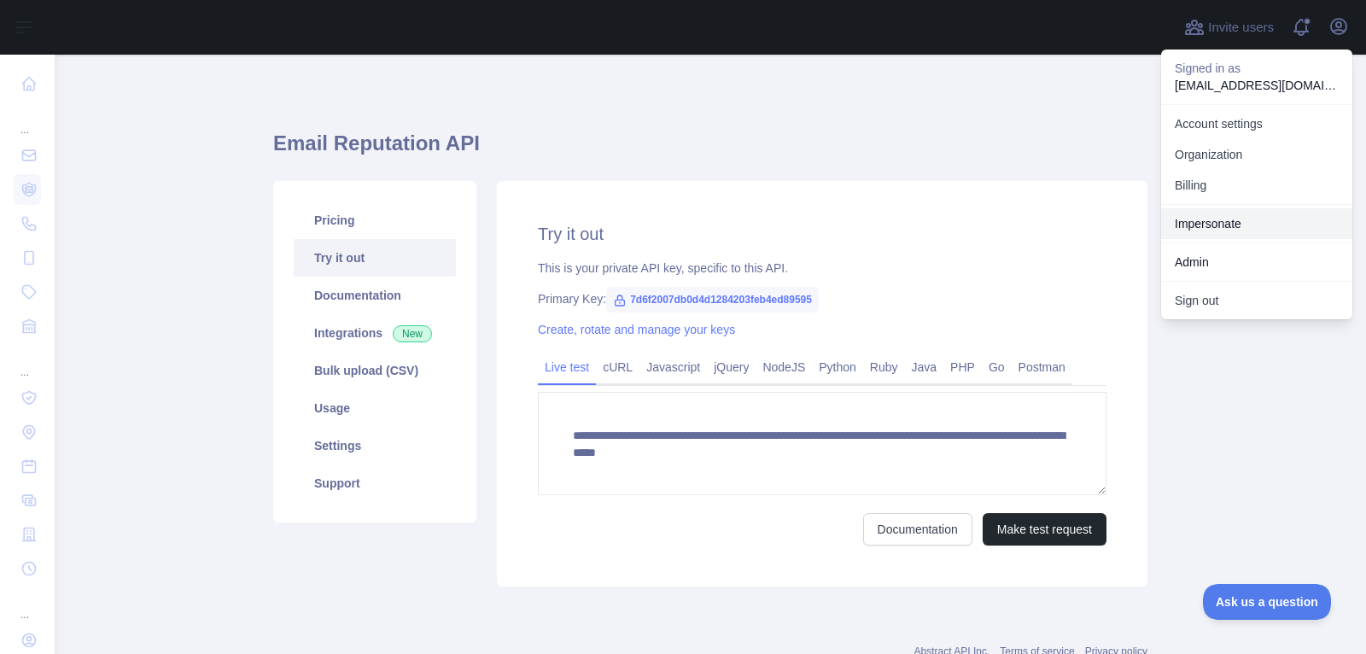
drag, startPoint x: 1234, startPoint y: 216, endPoint x: 1182, endPoint y: 223, distance: 52.5
click at [1233, 216] on link "Impersonate" at bounding box center [1256, 223] width 191 height 31
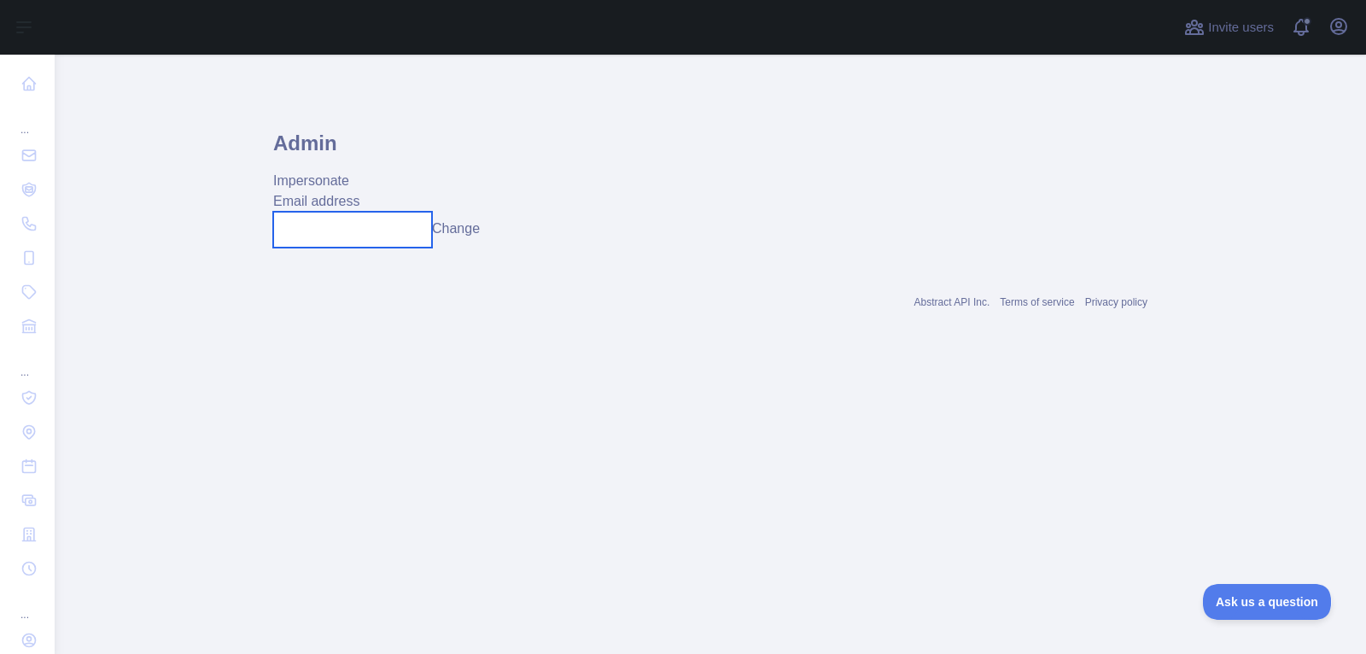
click at [306, 230] on input "text" at bounding box center [352, 230] width 159 height 36
paste input "**********"
type input "**********"
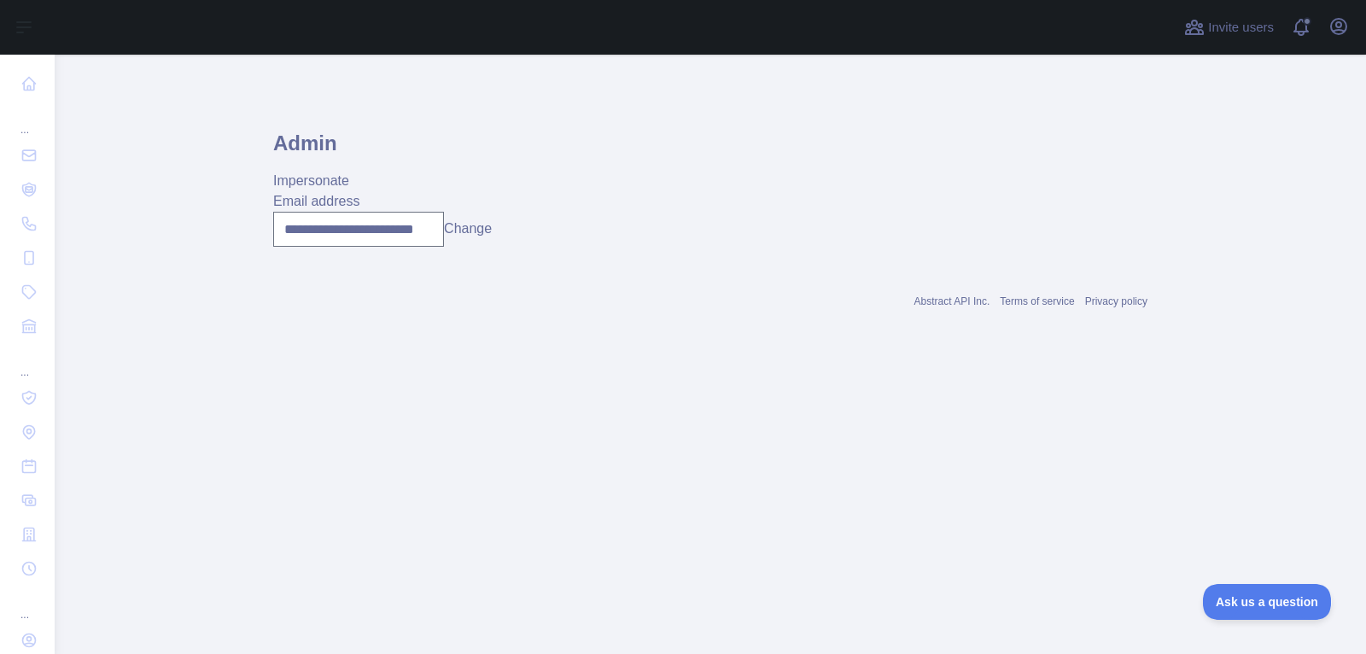
click at [475, 228] on button "Change" at bounding box center [468, 228] width 48 height 20
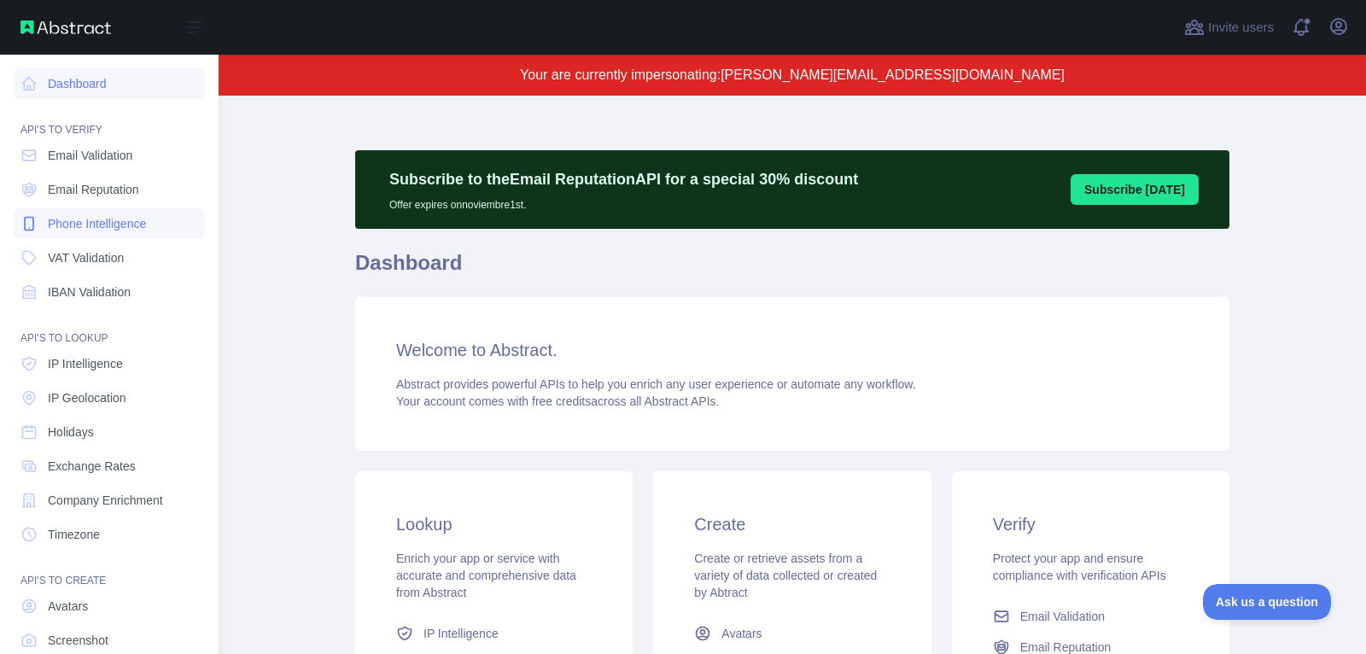
click at [128, 218] on span "Phone Intelligence" at bounding box center [97, 223] width 98 height 17
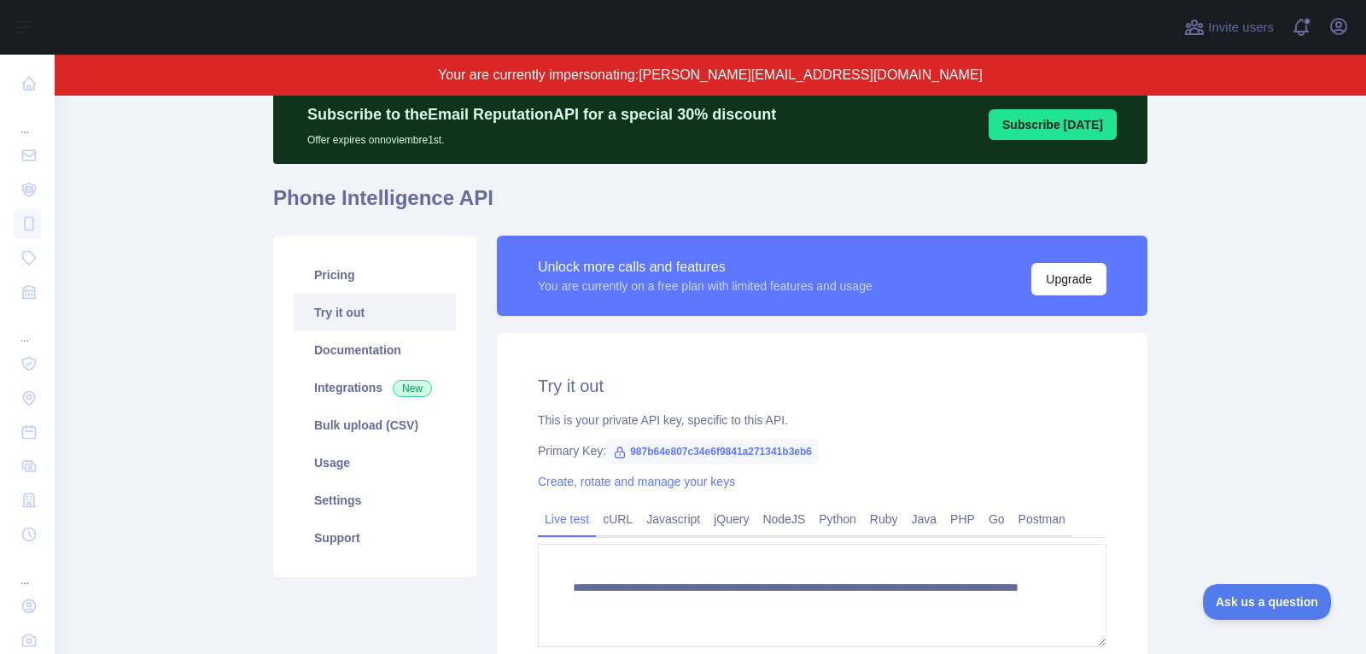
scroll to position [62, 0]
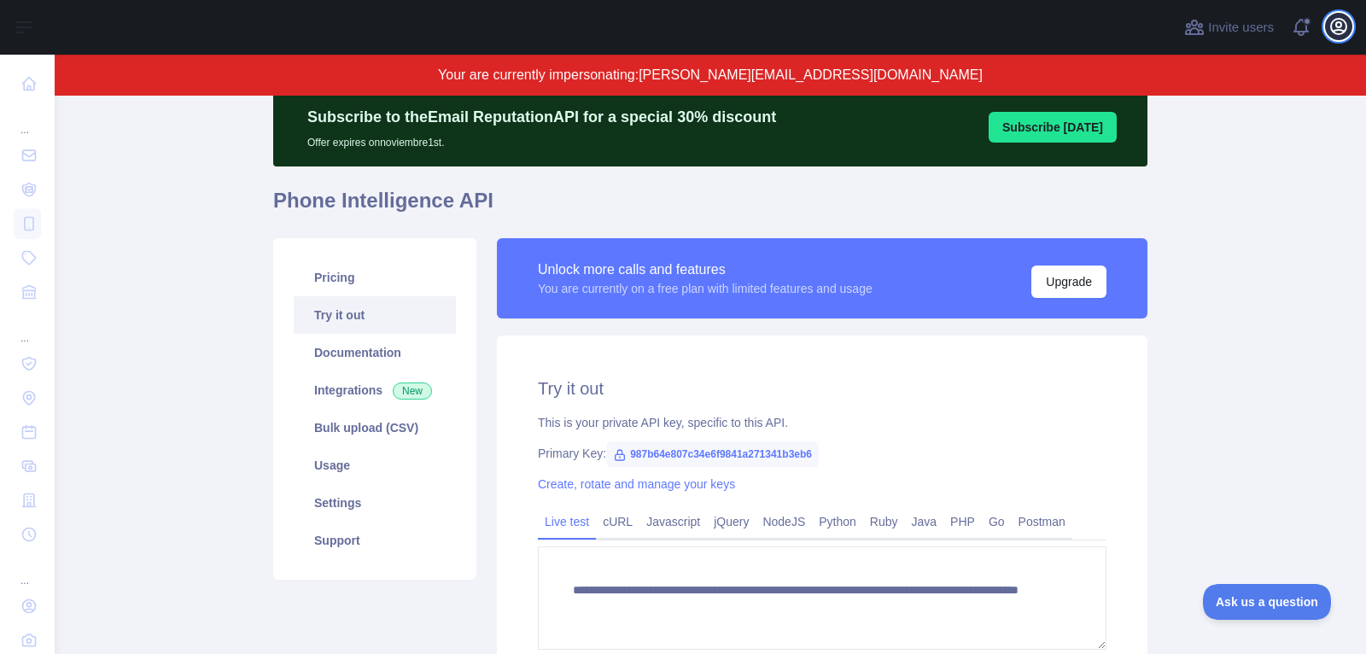
click at [1339, 28] on icon "button" at bounding box center [1338, 26] width 20 height 20
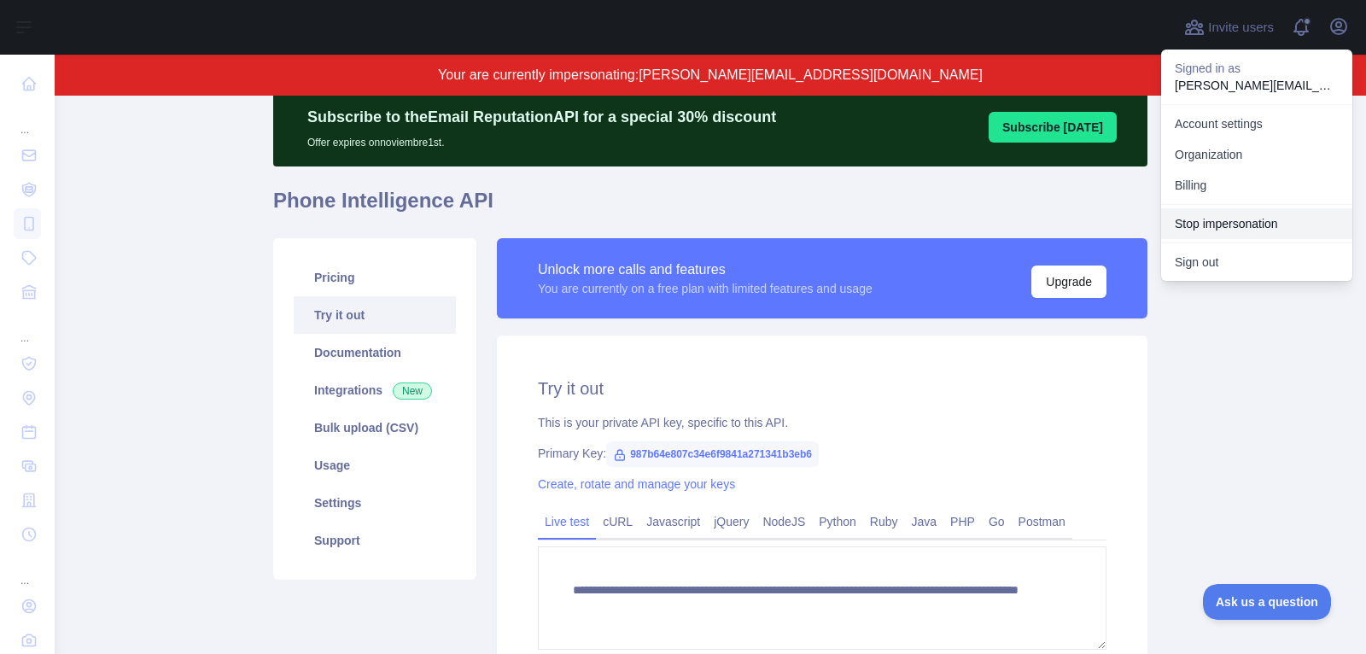
click at [1203, 216] on button "Stop impersonation" at bounding box center [1256, 223] width 191 height 31
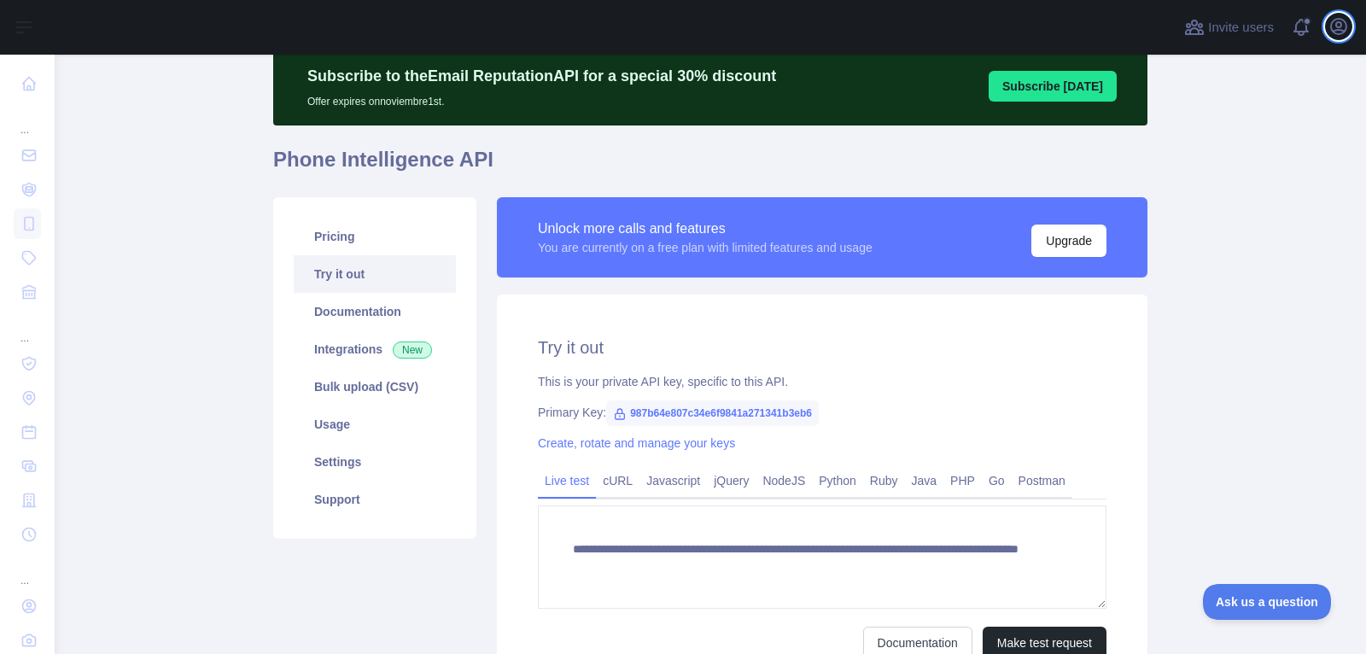
type textarea "**********"
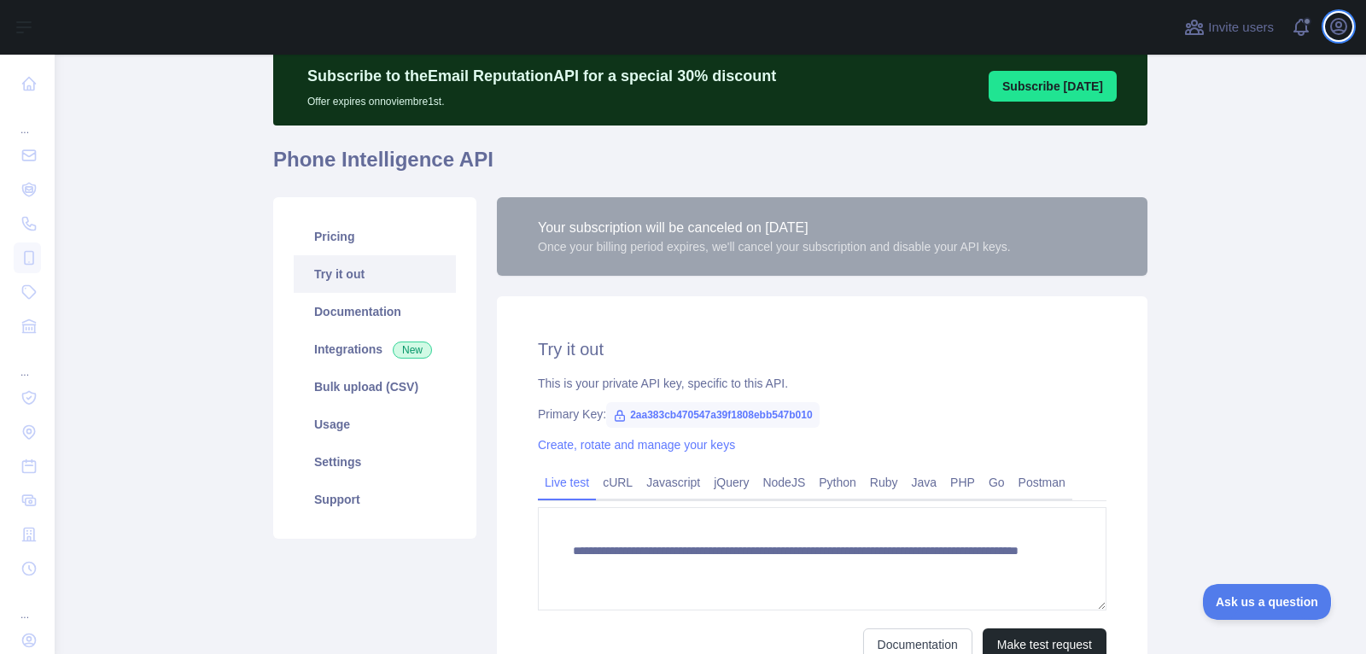
scroll to position [0, 0]
